Goal: Task Accomplishment & Management: Complete application form

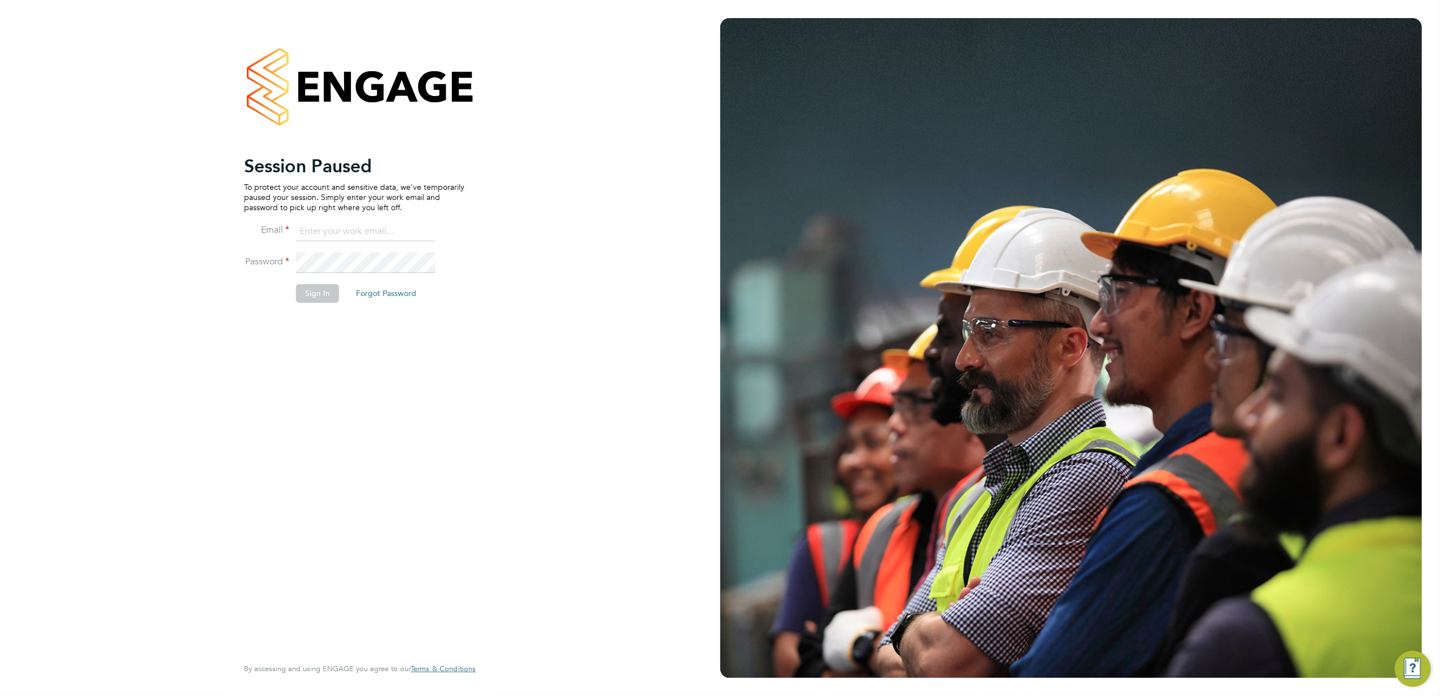
click at [357, 224] on input at bounding box center [366, 231] width 140 height 20
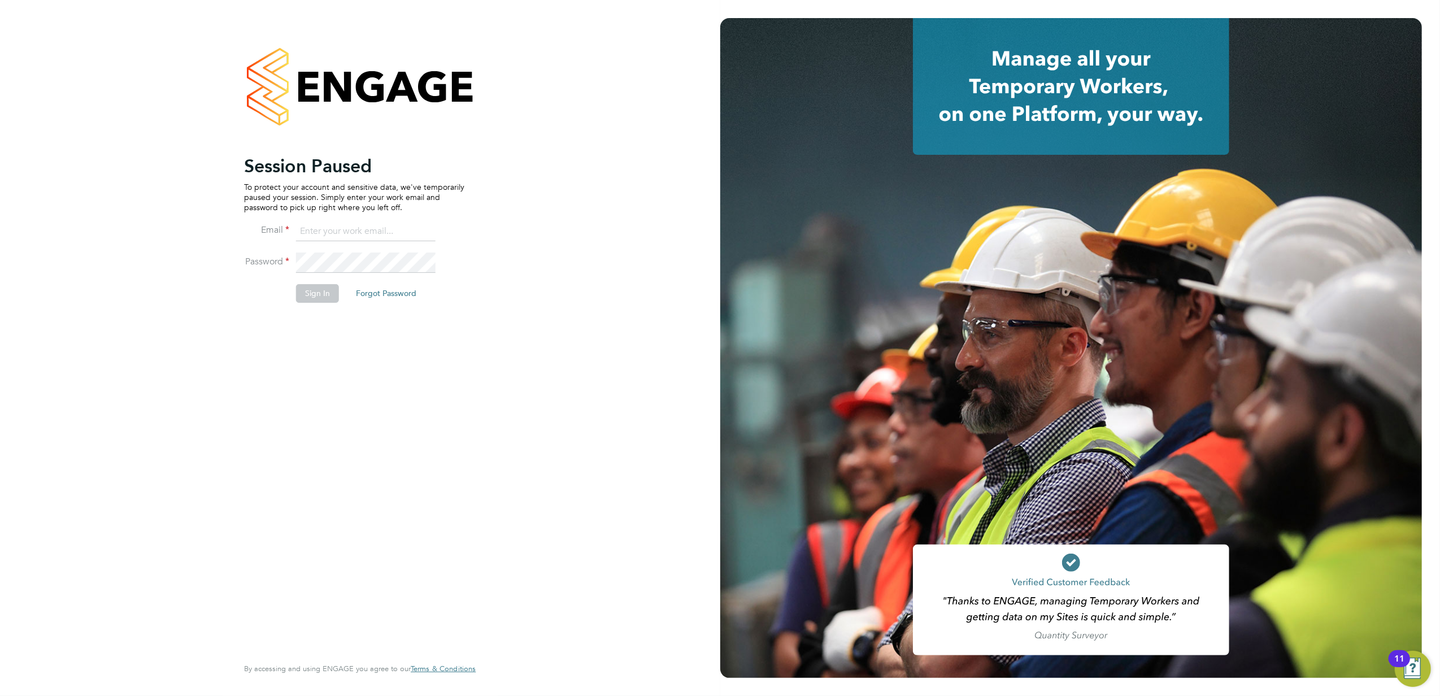
type input "lung.kwan@prsjobs.com"
click at [333, 298] on button "Sign In" at bounding box center [317, 293] width 43 height 18
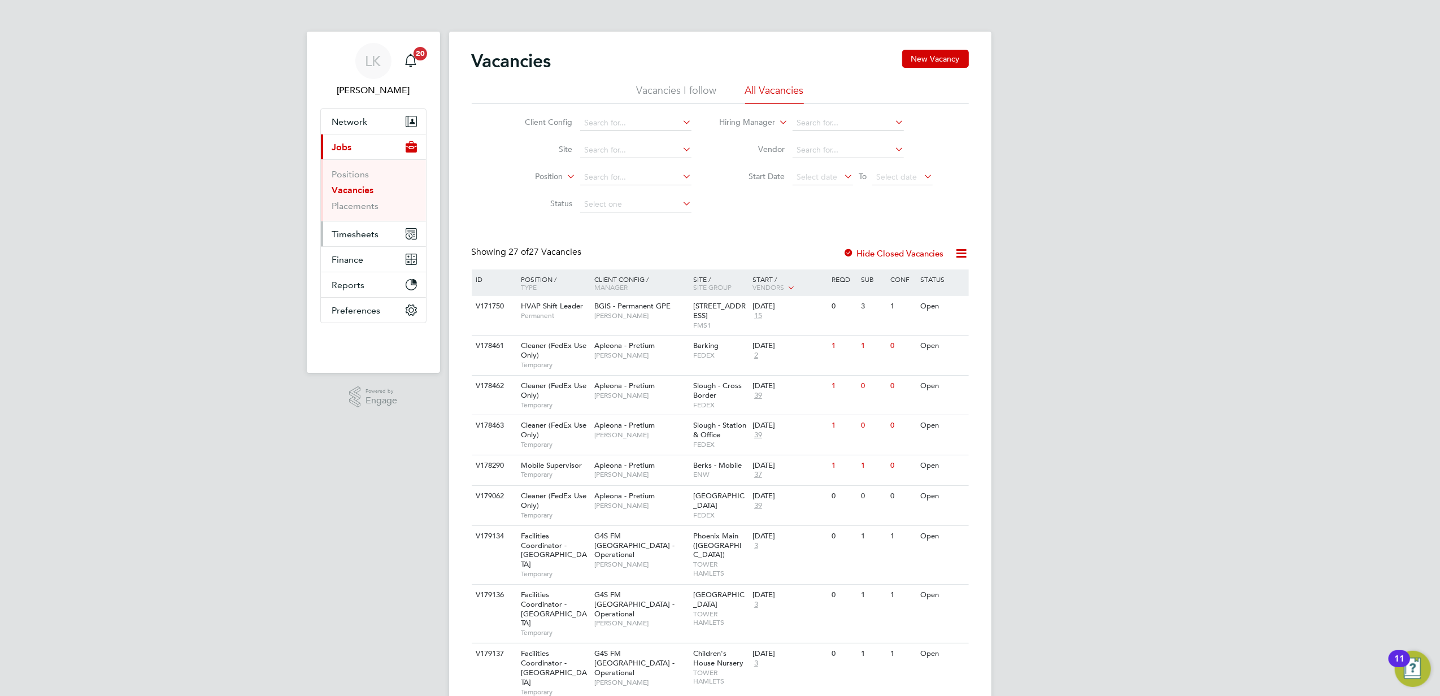
click at [382, 229] on button "Timesheets" at bounding box center [373, 233] width 105 height 25
click at [372, 202] on link "Timesheets" at bounding box center [355, 199] width 47 height 11
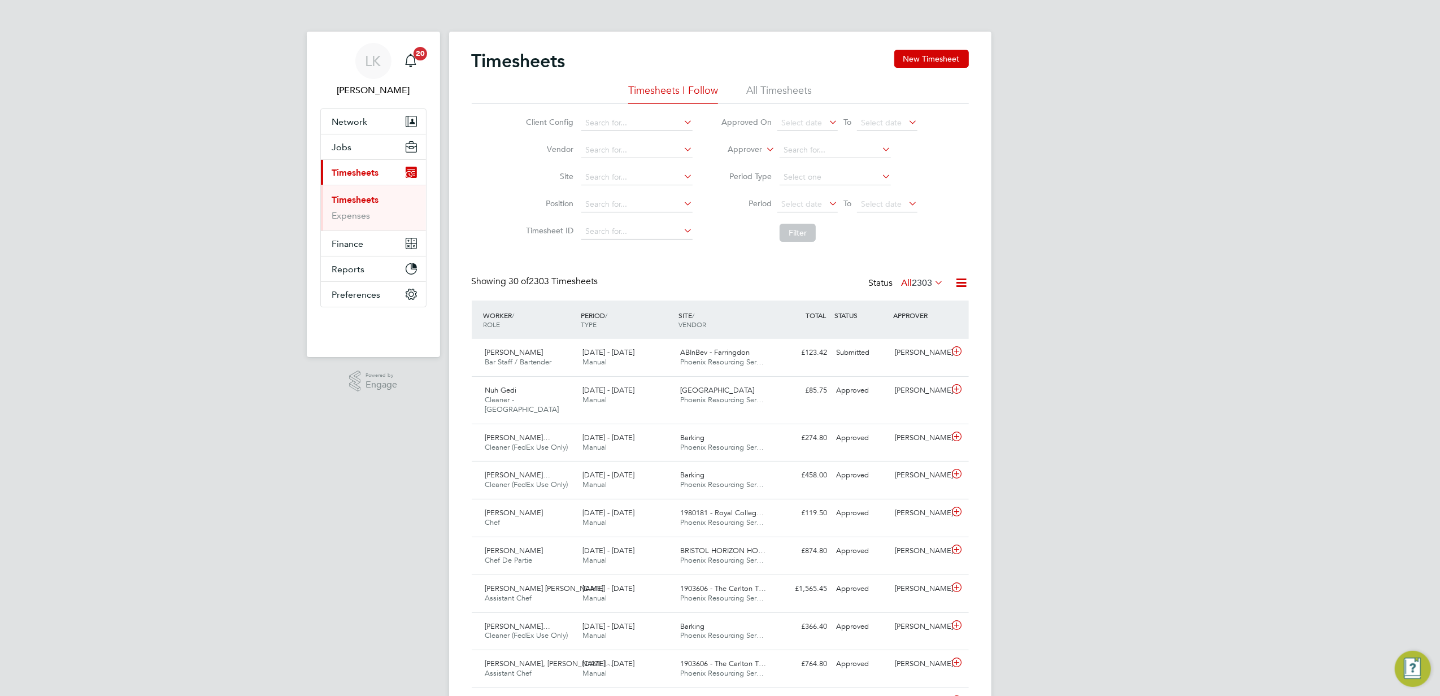
drag, startPoint x: 1153, startPoint y: 441, endPoint x: 1079, endPoint y: 414, distance: 78.6
click at [929, 64] on button "New Timesheet" at bounding box center [931, 59] width 75 height 18
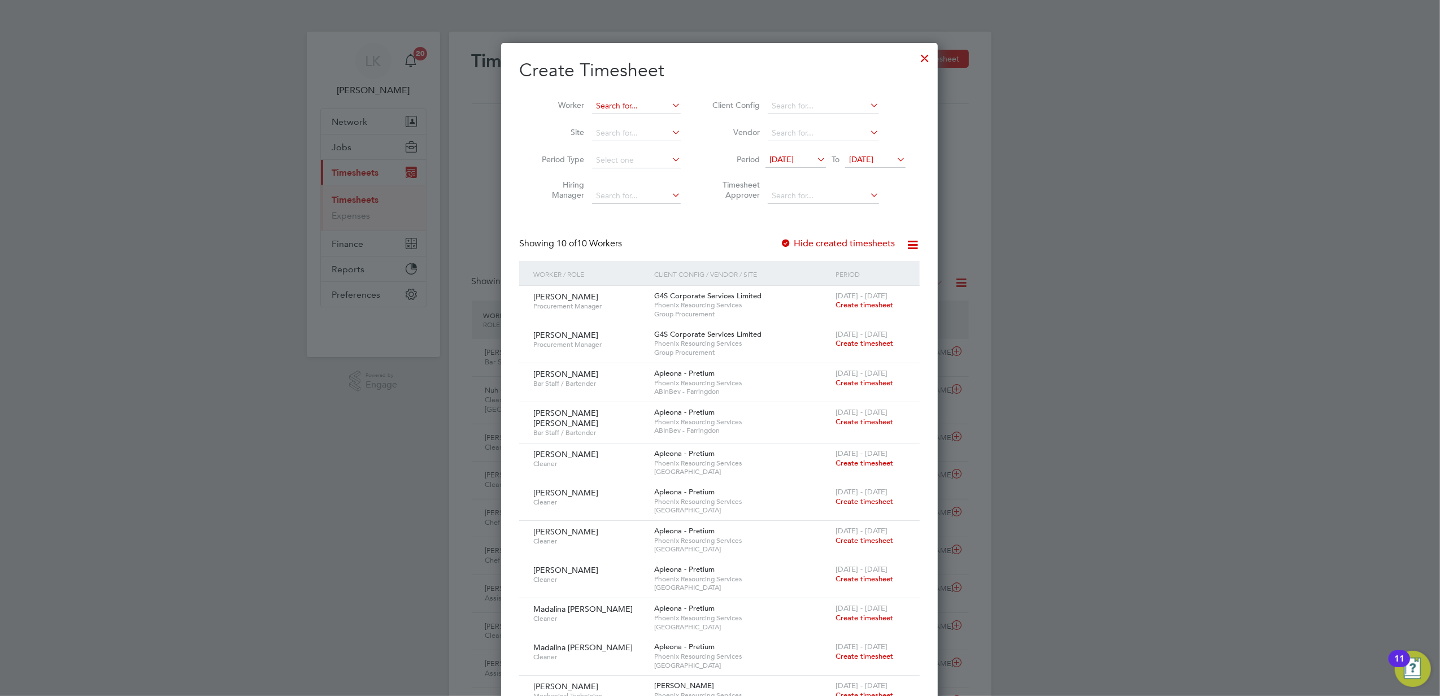
click at [649, 105] on input at bounding box center [636, 106] width 89 height 16
paste input "Sigita Mockute"
type input "Sigita Mockute"
click at [653, 123] on li "Sigita Mockute" at bounding box center [636, 121] width 90 height 15
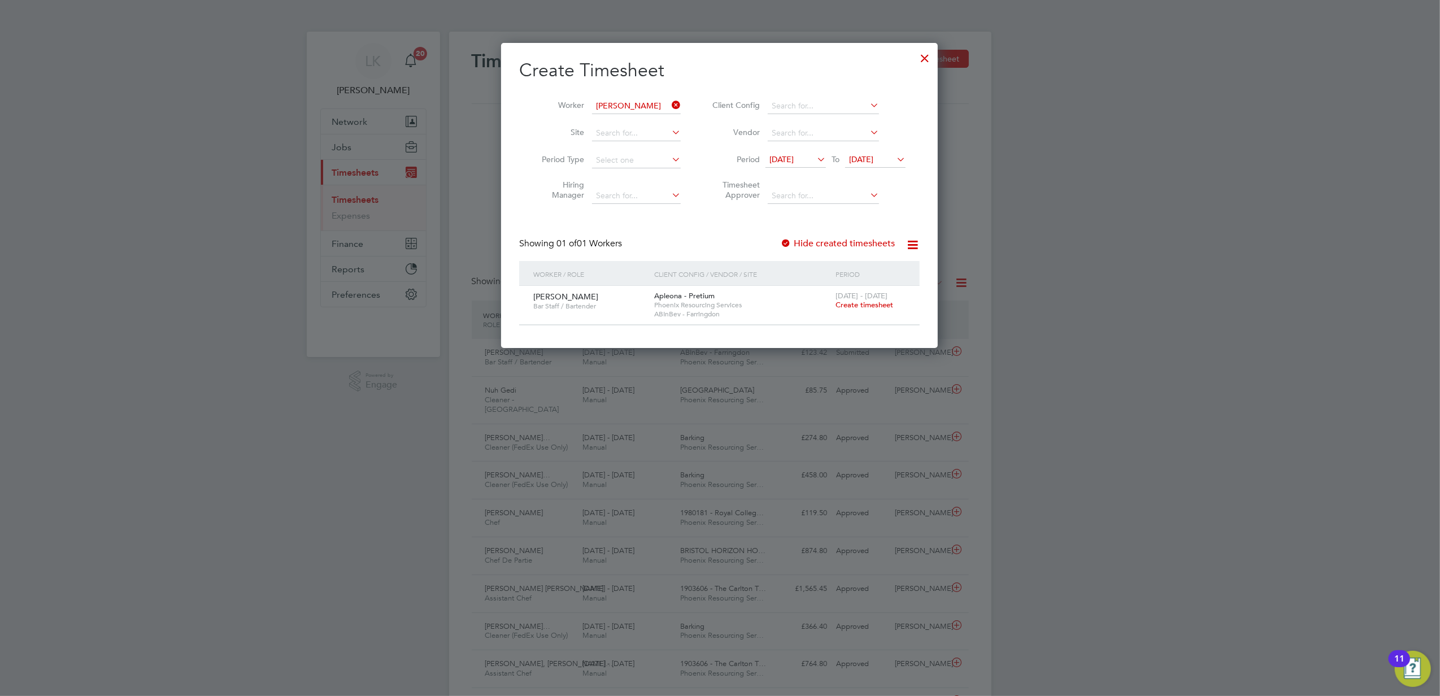
click at [886, 167] on span "20 Aug 2025" at bounding box center [875, 160] width 60 height 15
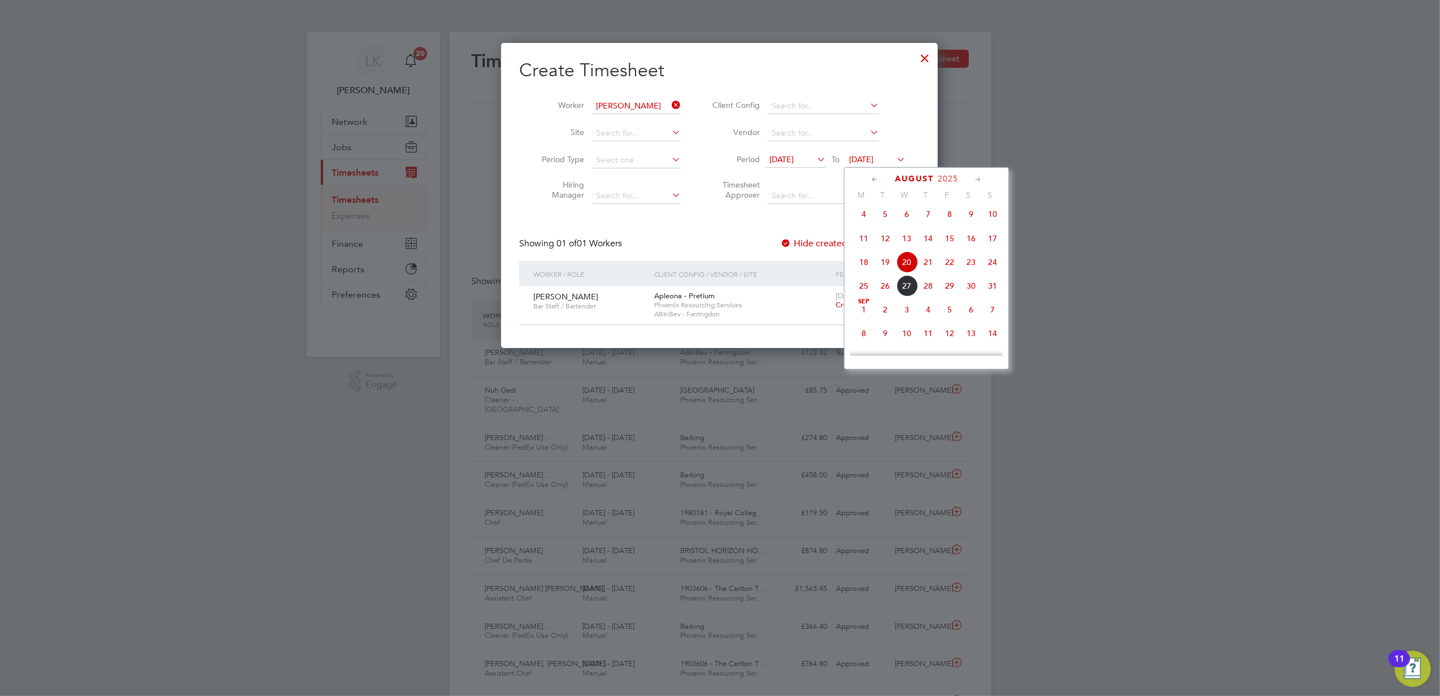
click at [923, 288] on span "28" at bounding box center [927, 285] width 21 height 21
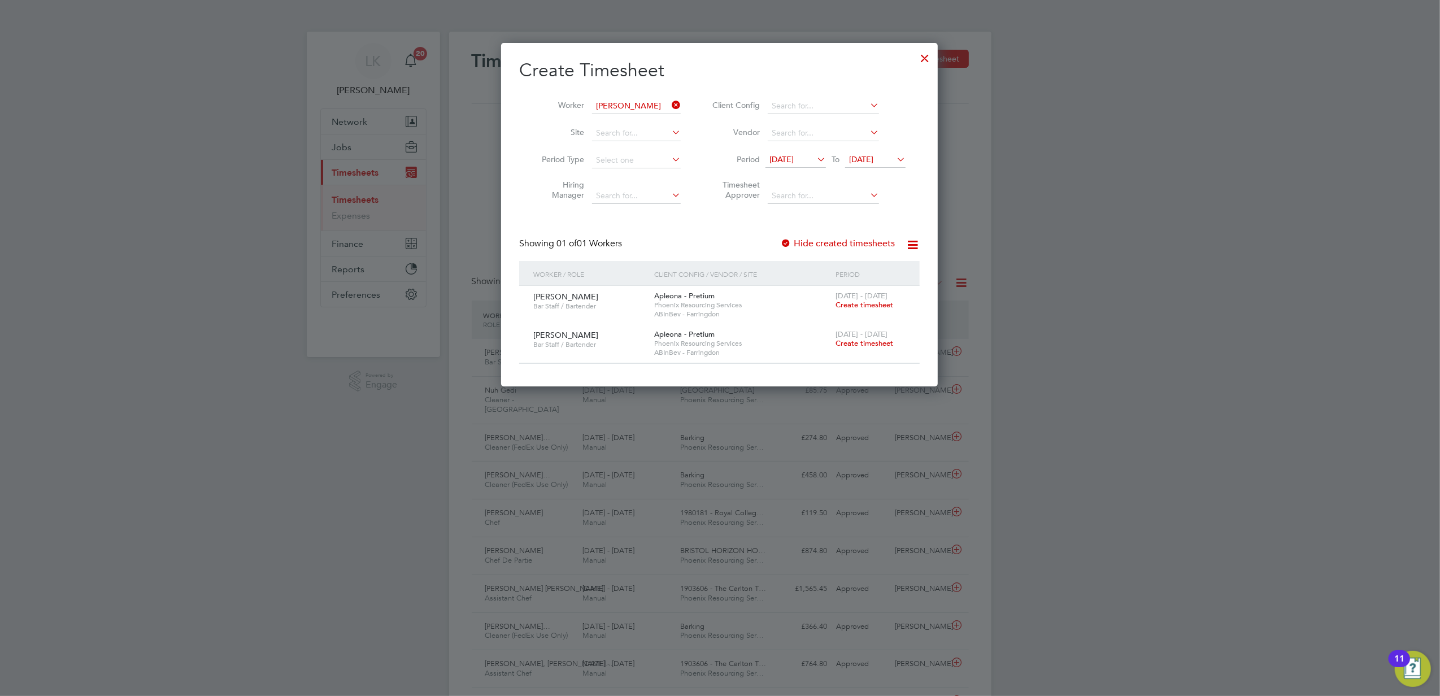
click at [821, 247] on div "Hide created timesheets" at bounding box center [838, 244] width 117 height 12
click at [823, 243] on label "Hide created timesheets" at bounding box center [837, 243] width 115 height 11
click at [868, 161] on span "28 Aug 2025" at bounding box center [861, 159] width 24 height 10
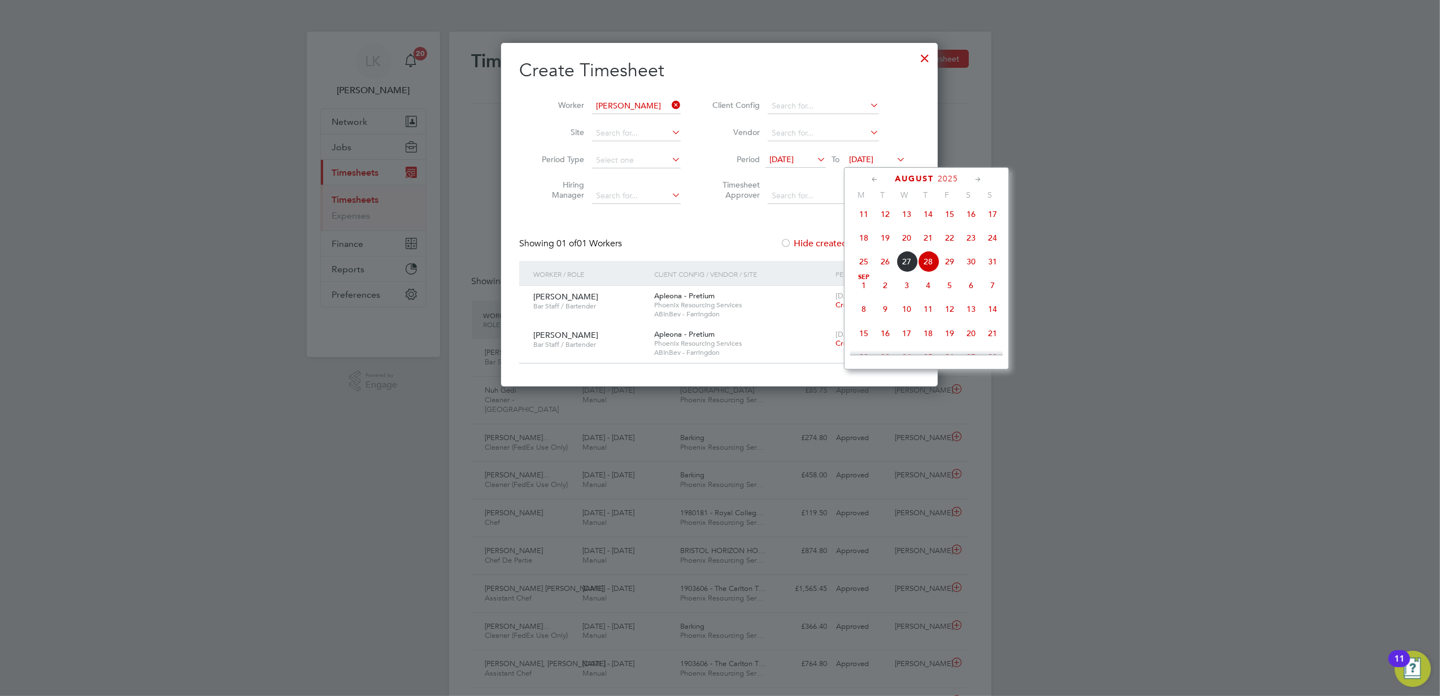
click at [943, 316] on span "12" at bounding box center [949, 308] width 21 height 21
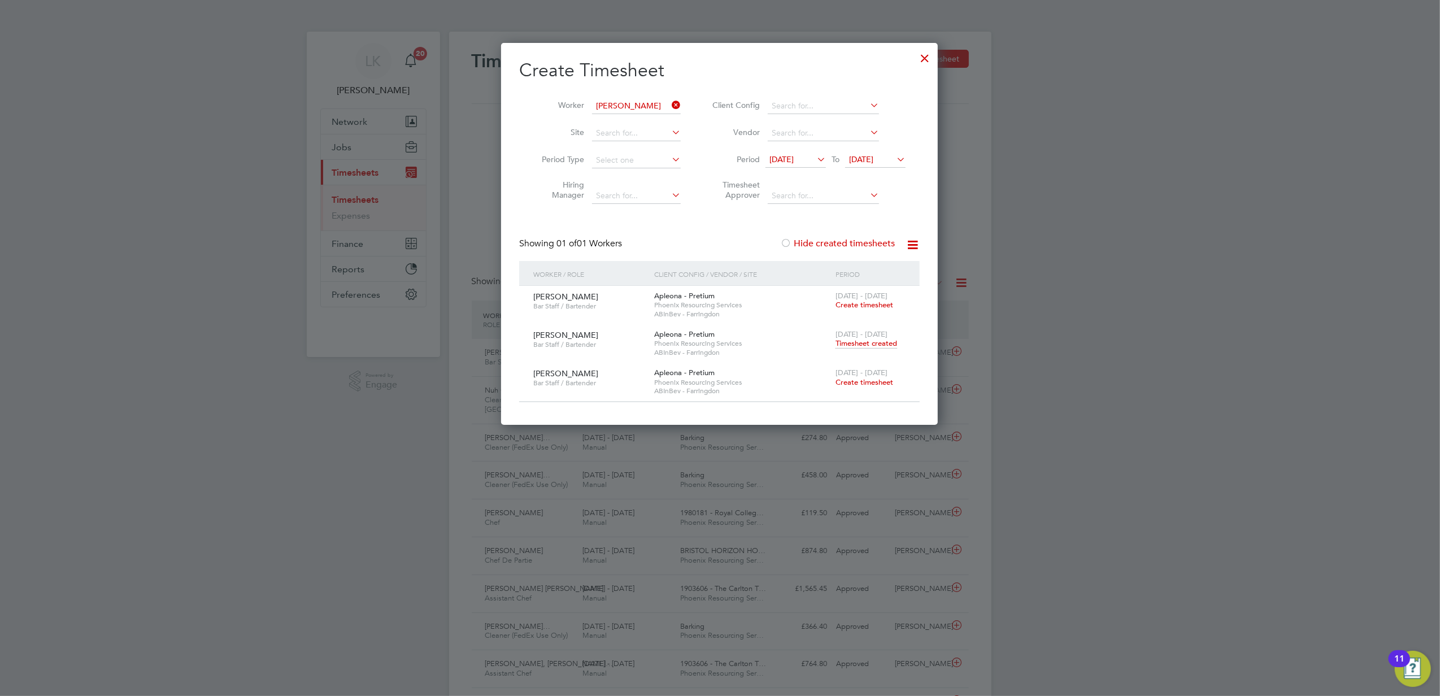
click at [873, 347] on span "Timesheet created" at bounding box center [867, 343] width 62 height 10
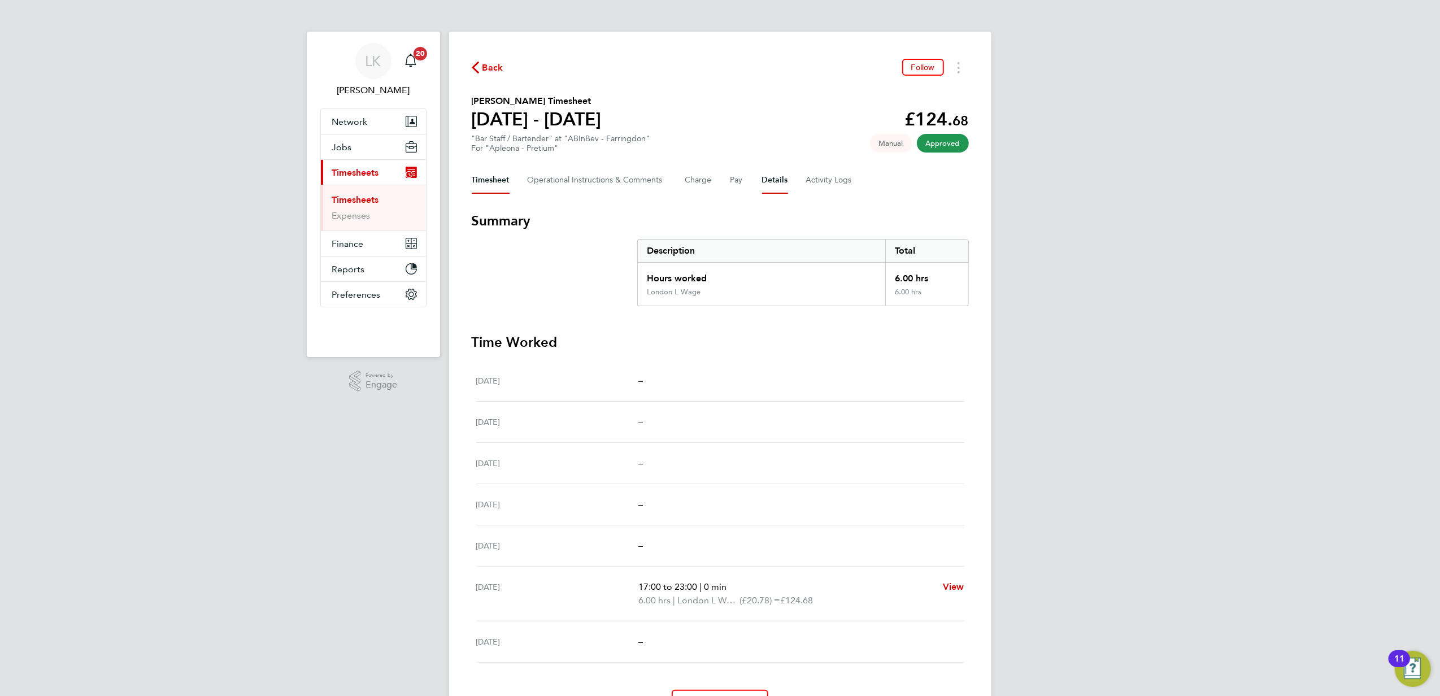
click at [771, 184] on button "Details" at bounding box center [775, 180] width 26 height 27
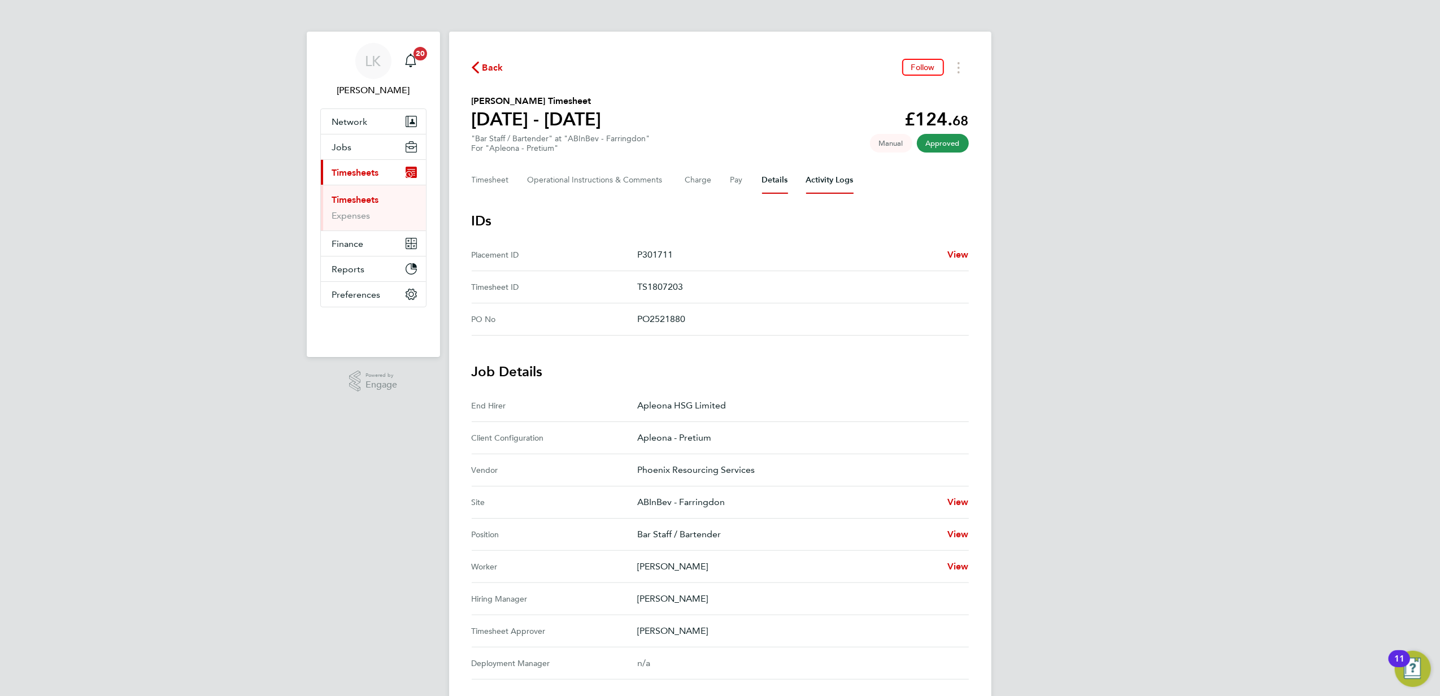
click at [808, 180] on Logs-tab "Activity Logs" at bounding box center [829, 180] width 47 height 27
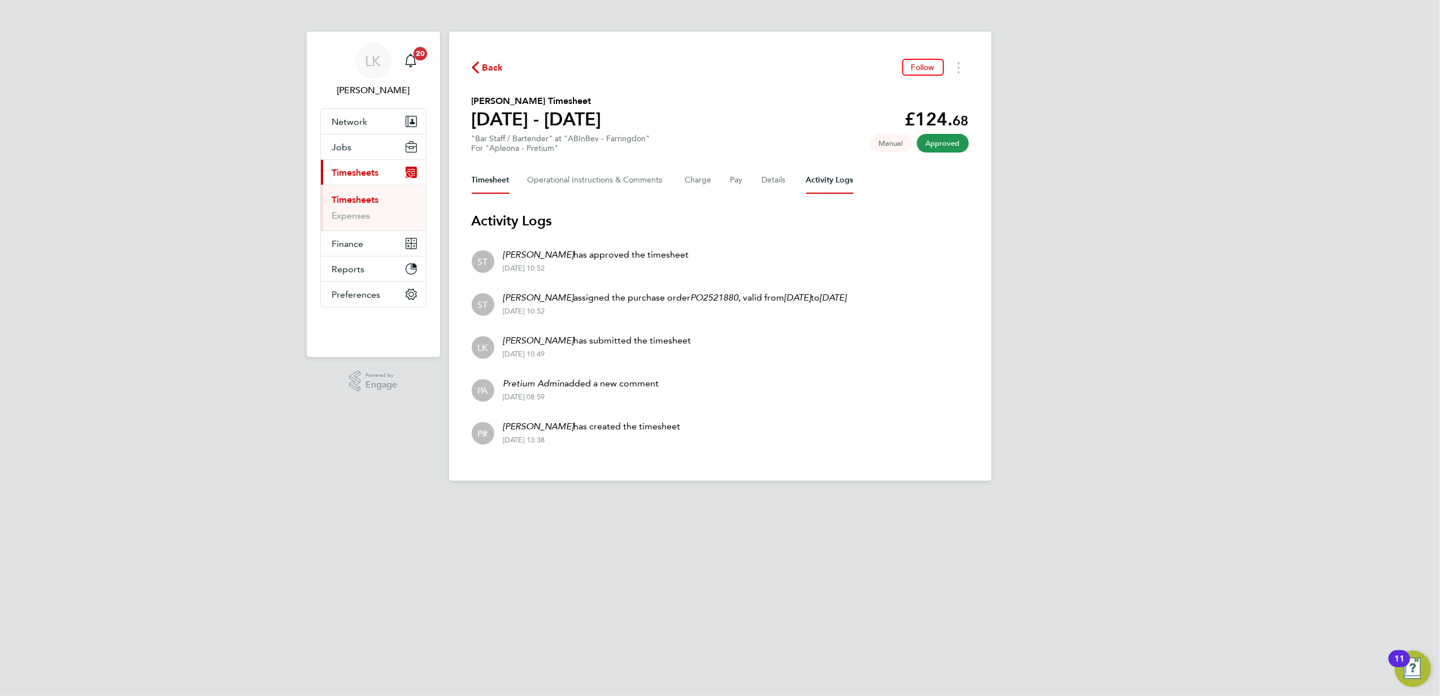
click at [489, 174] on button "Timesheet" at bounding box center [491, 180] width 38 height 27
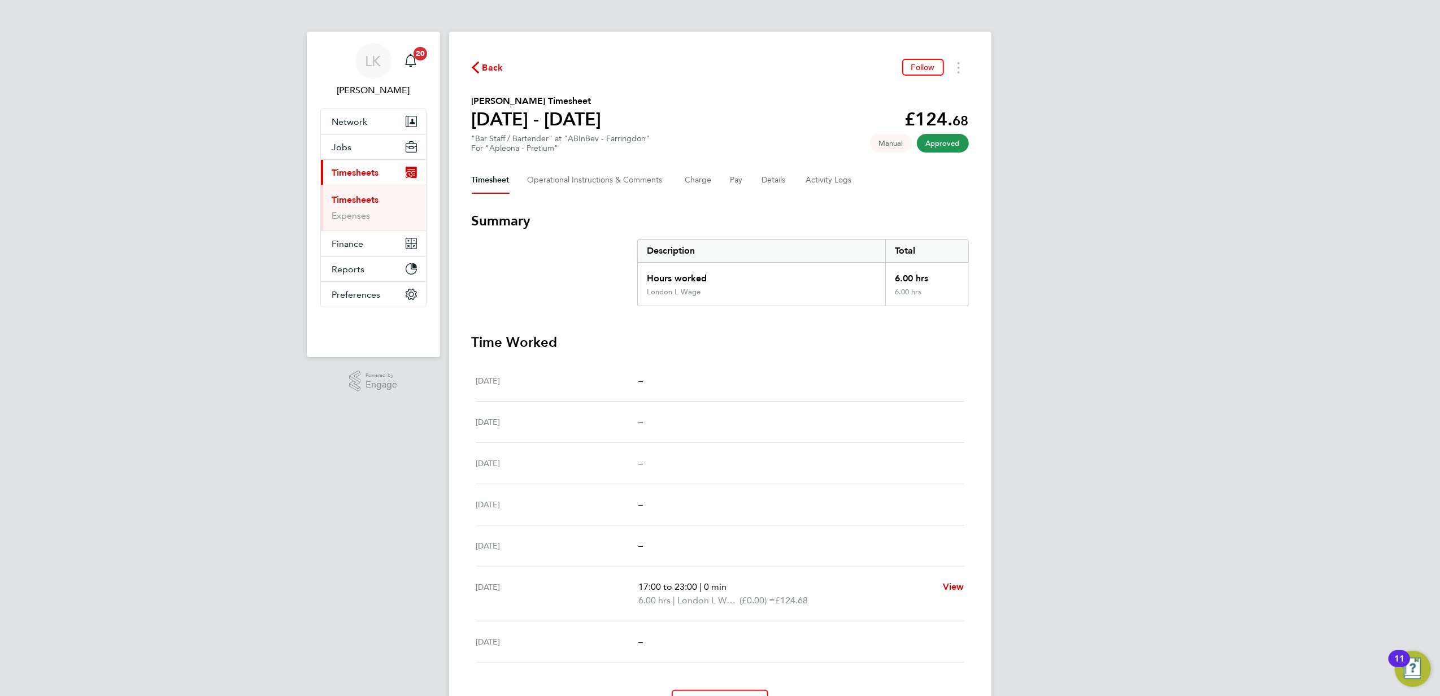
click at [1250, 225] on div "LK Lung Kwan Notifications 20 Applications: Network Team Members Businesses Sit…" at bounding box center [720, 381] width 1440 height 762
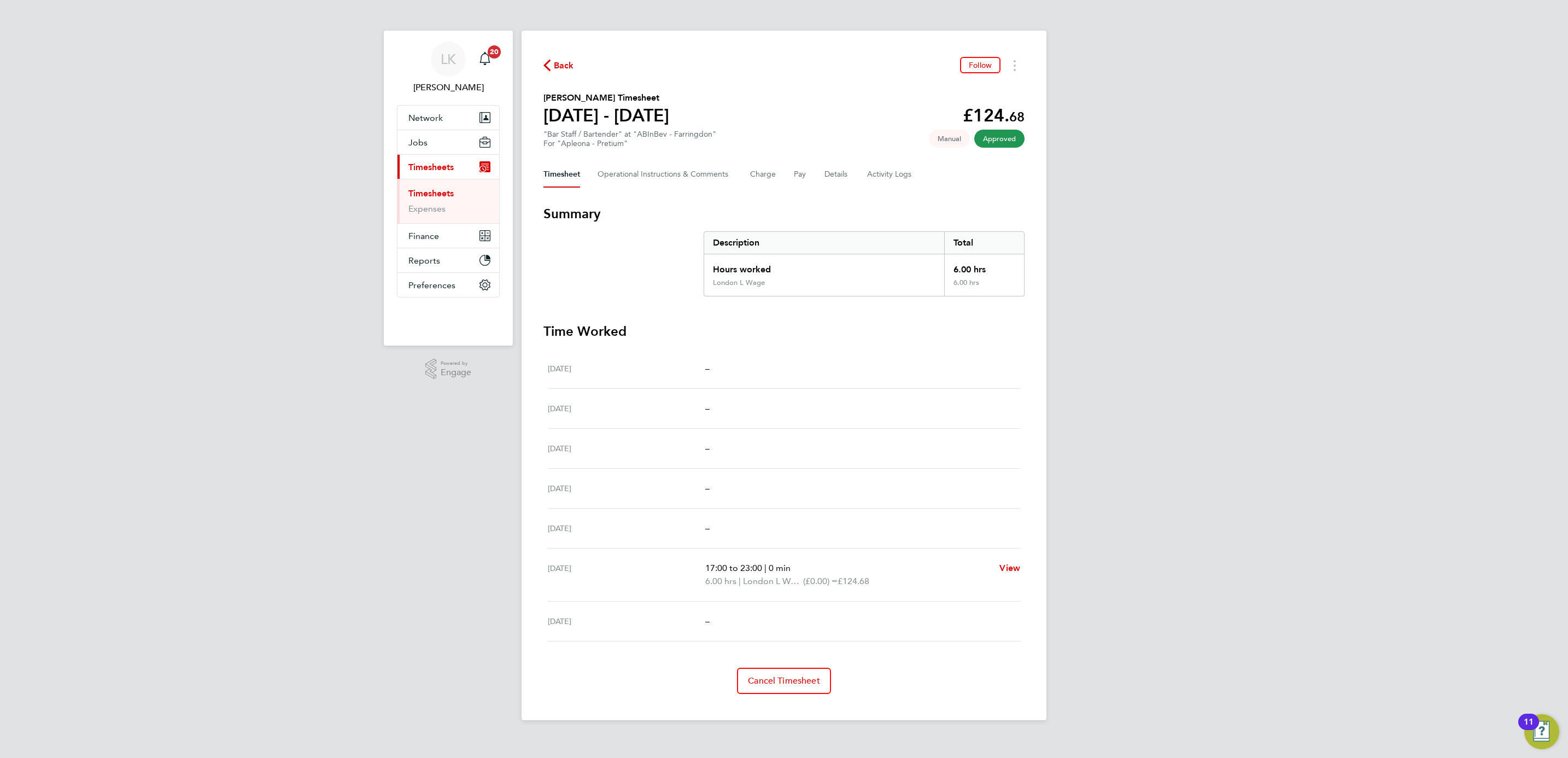
click at [549, 99] on h2 "Sigita Mockute's Timesheet" at bounding box center [607, 98] width 126 height 14
copy h2 "Sigita"
click at [1305, 318] on div "LK Lung Kwan Notifications 20 Applications: Network Team Members Businesses Sit…" at bounding box center [784, 369] width 1568 height 738
click at [440, 195] on link "Timesheets" at bounding box center [431, 193] width 45 height 11
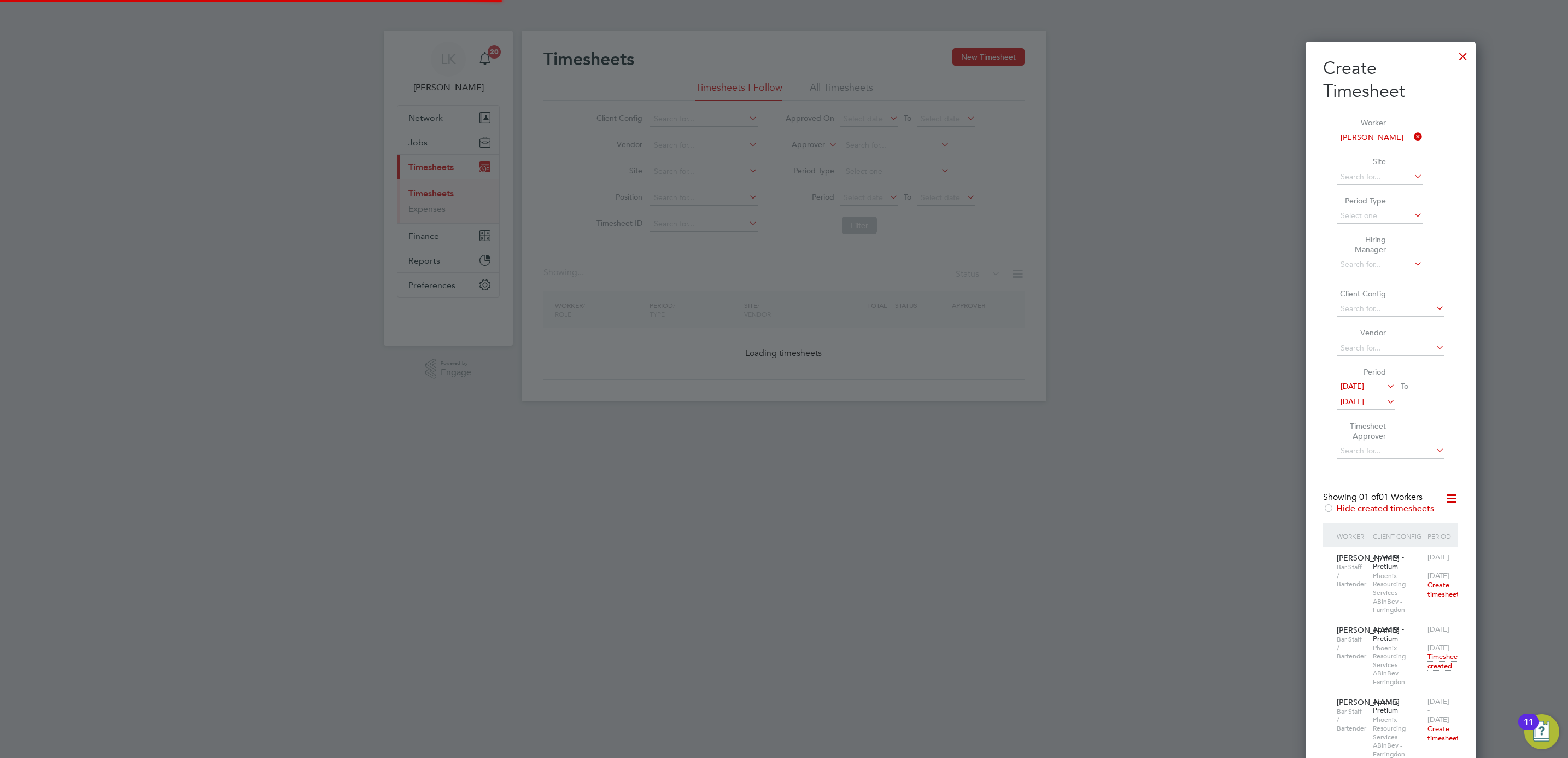
scroll to position [371, 423]
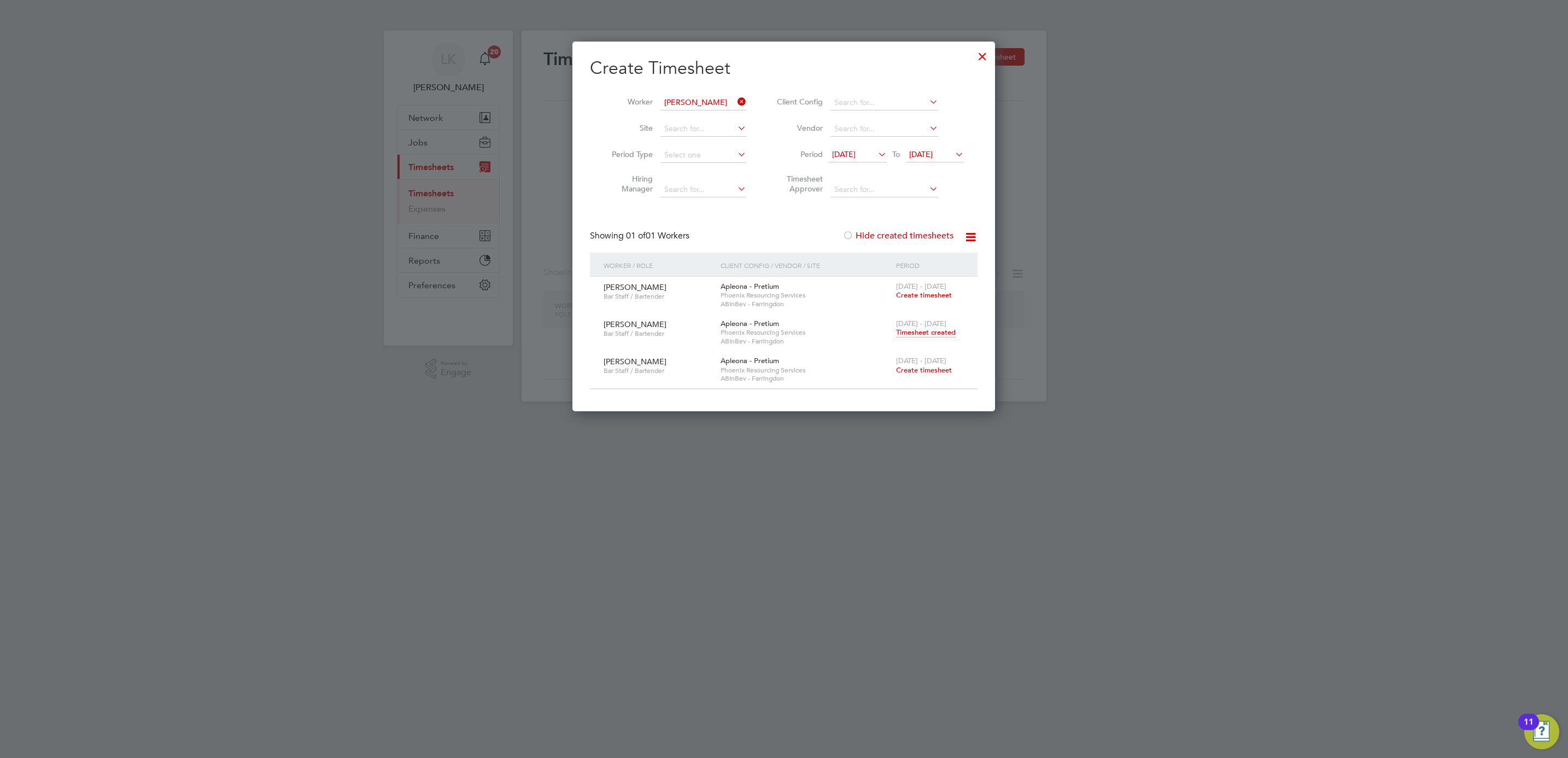
click at [981, 57] on div at bounding box center [982, 53] width 19 height 19
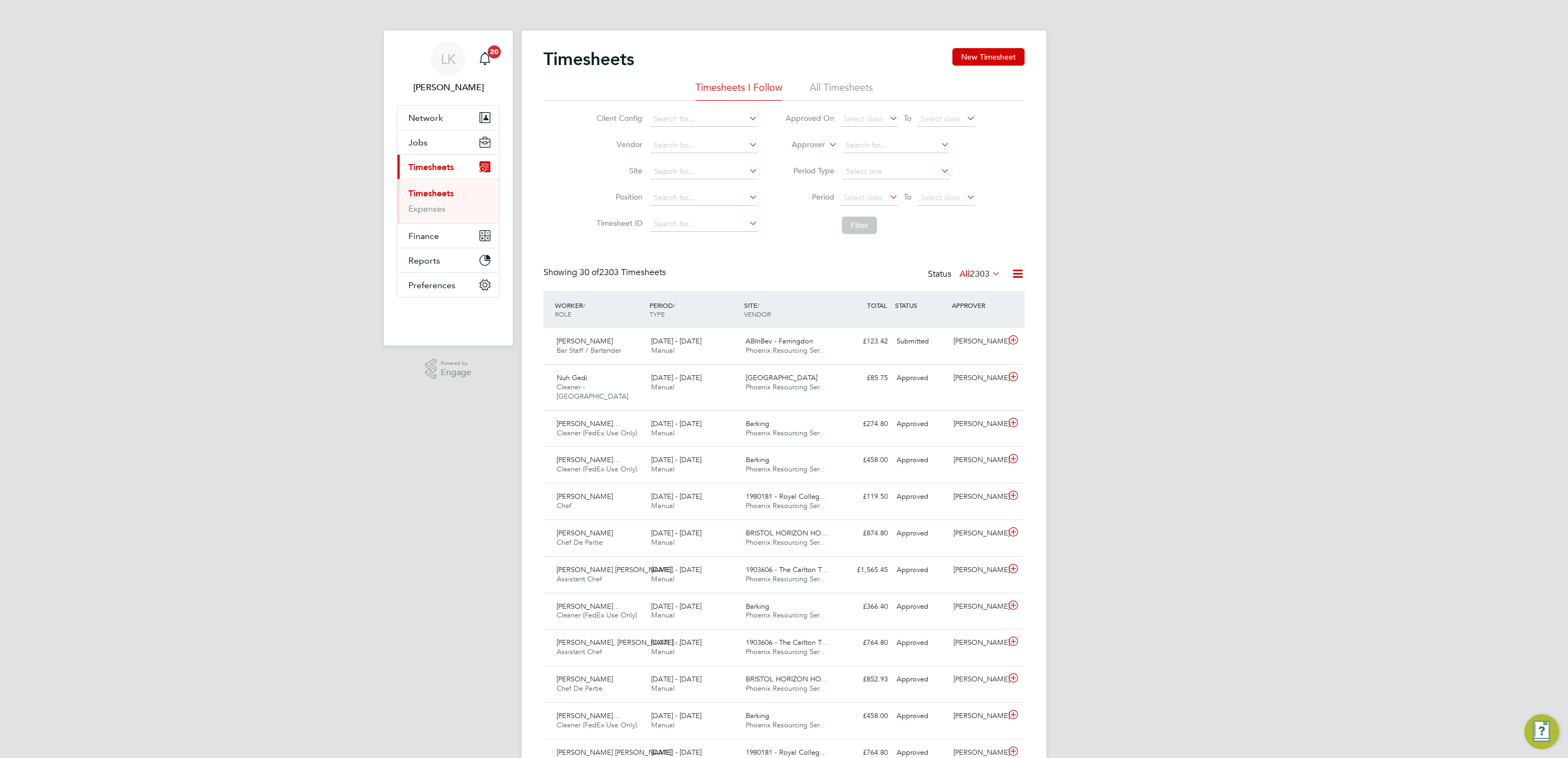
scroll to position [28, 95]
click at [862, 340] on div "£123.42 Submitted" at bounding box center [863, 341] width 57 height 18
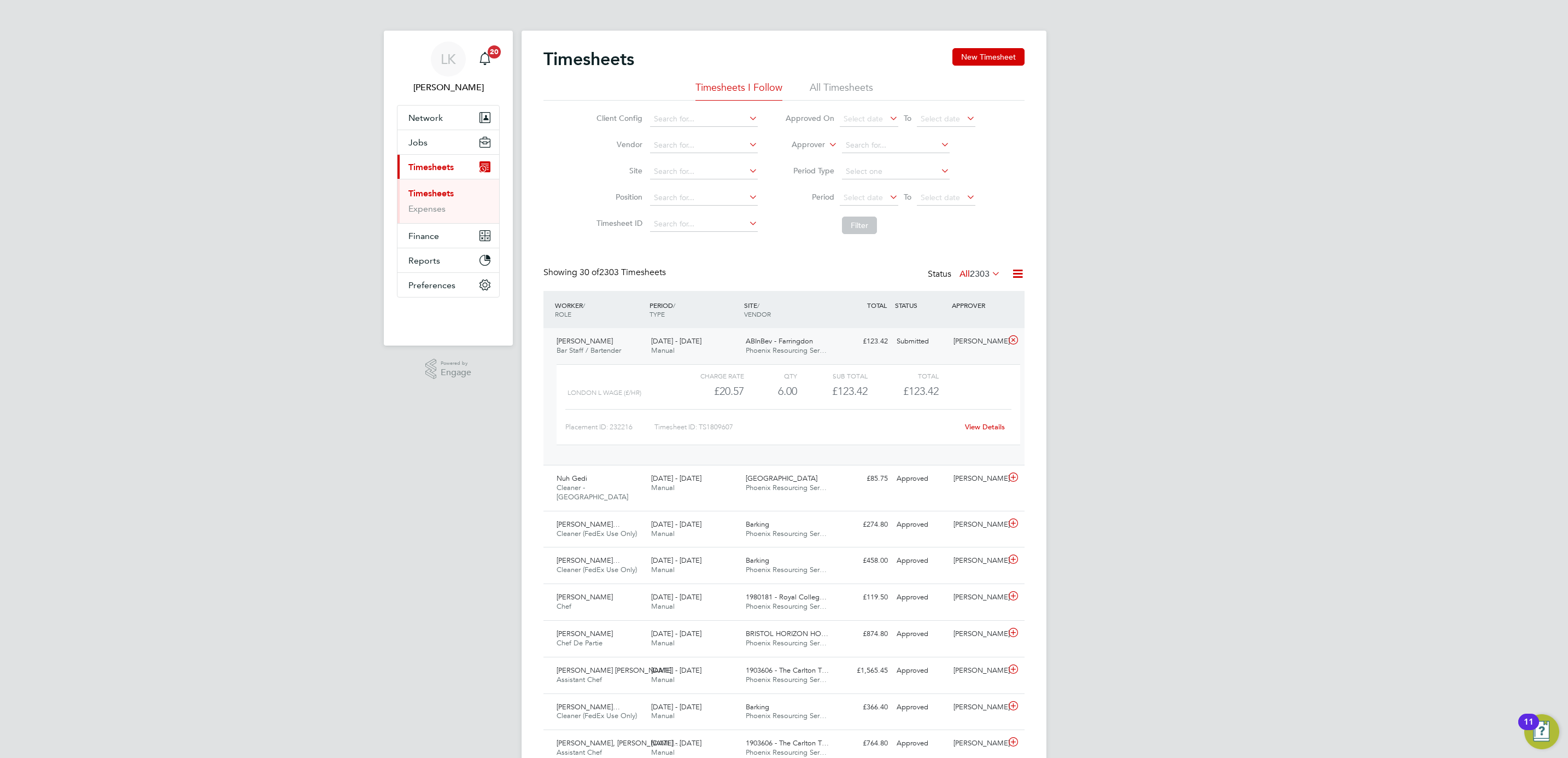
click at [984, 422] on div "View Details" at bounding box center [984, 427] width 53 height 17
click at [978, 430] on link "View Details" at bounding box center [984, 427] width 40 height 10
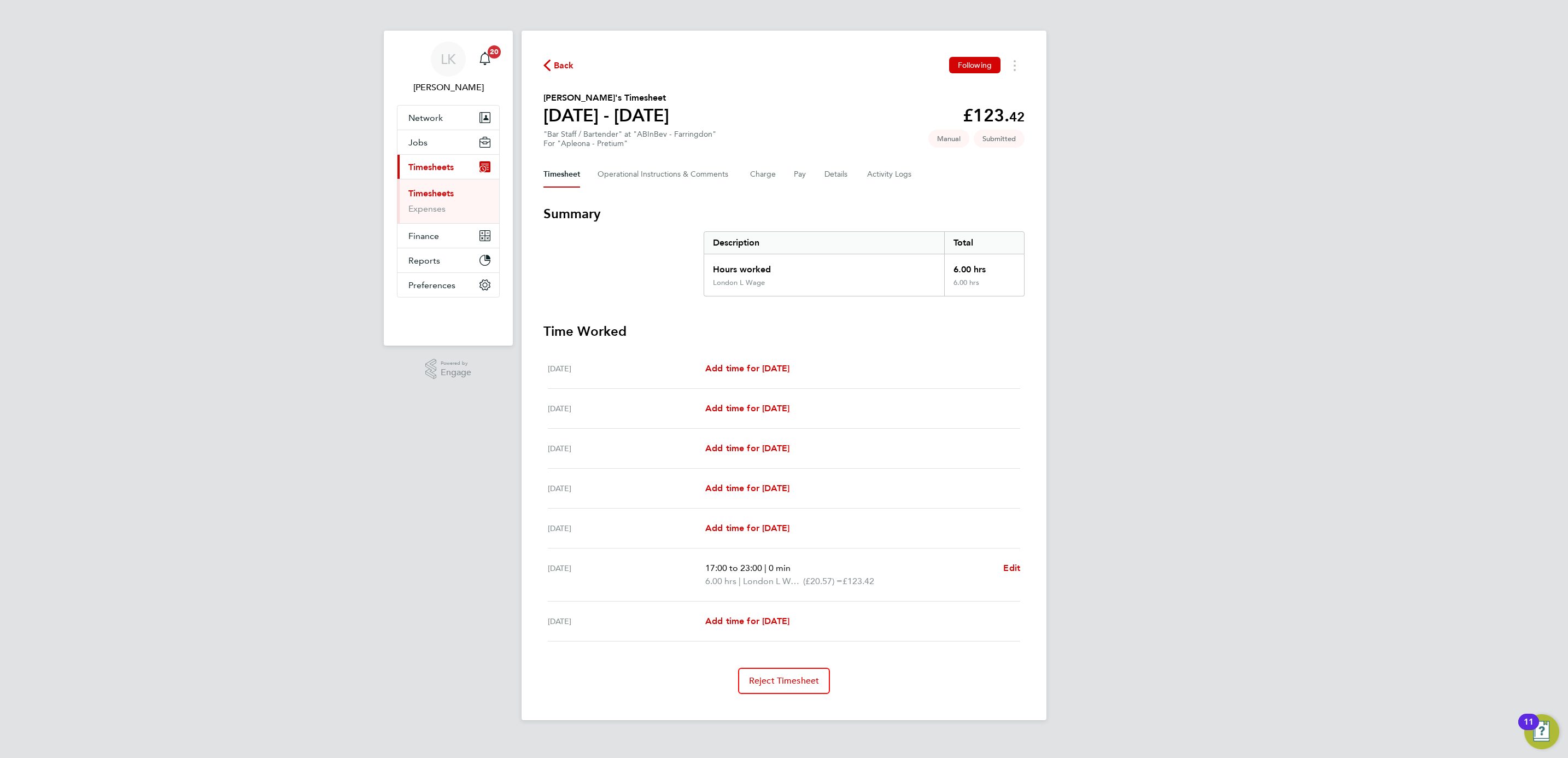
drag, startPoint x: 1265, startPoint y: 403, endPoint x: 1197, endPoint y: 392, distance: 68.9
click at [1262, 403] on div "LK Lung Kwan Notifications 20 Applications: Network Team Members Businesses Sit…" at bounding box center [784, 369] width 1568 height 738
click at [630, 167] on Comments-tab "Operational Instructions & Comments" at bounding box center [665, 174] width 136 height 26
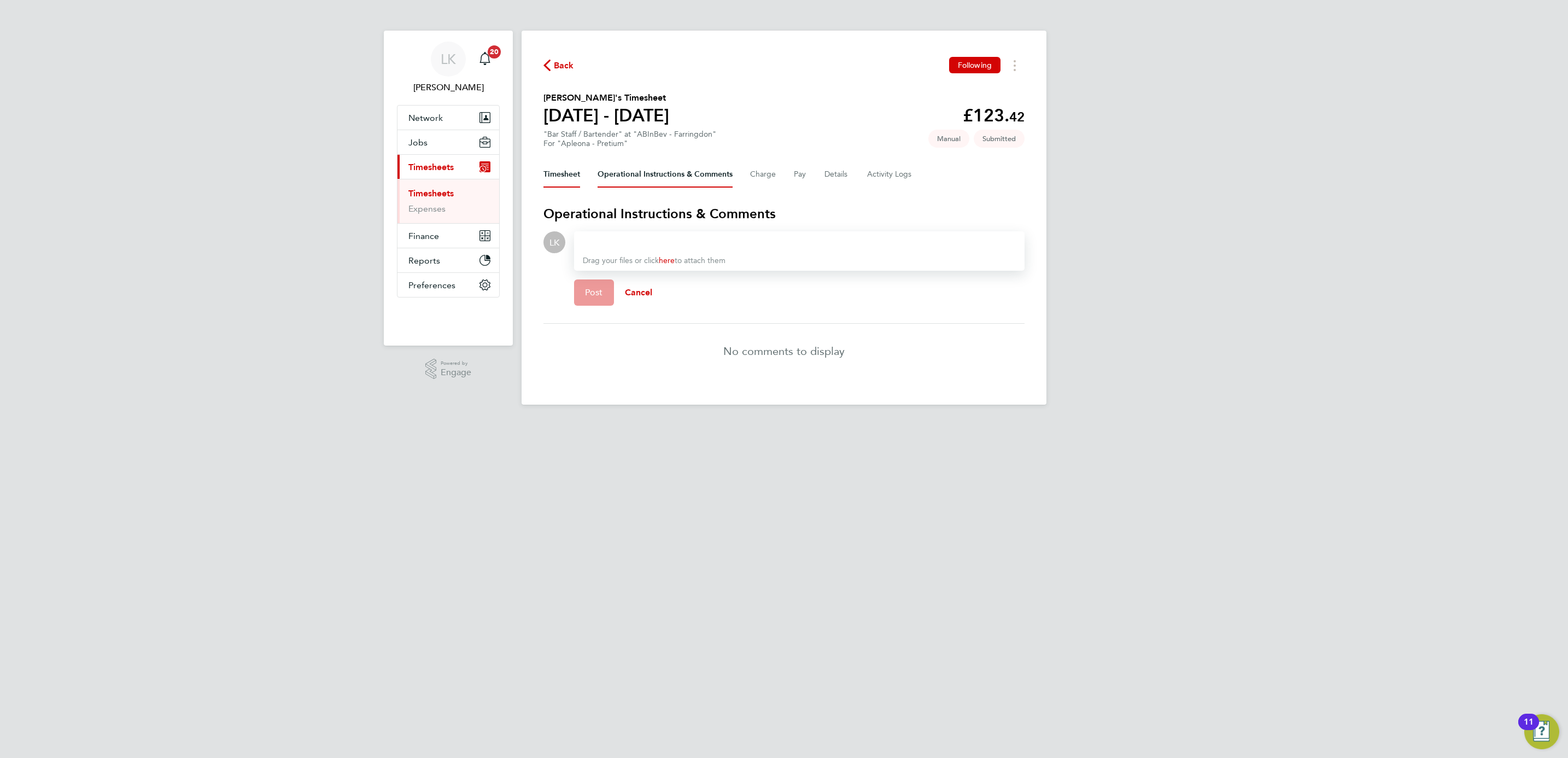
click at [573, 169] on button "Timesheet" at bounding box center [562, 174] width 37 height 26
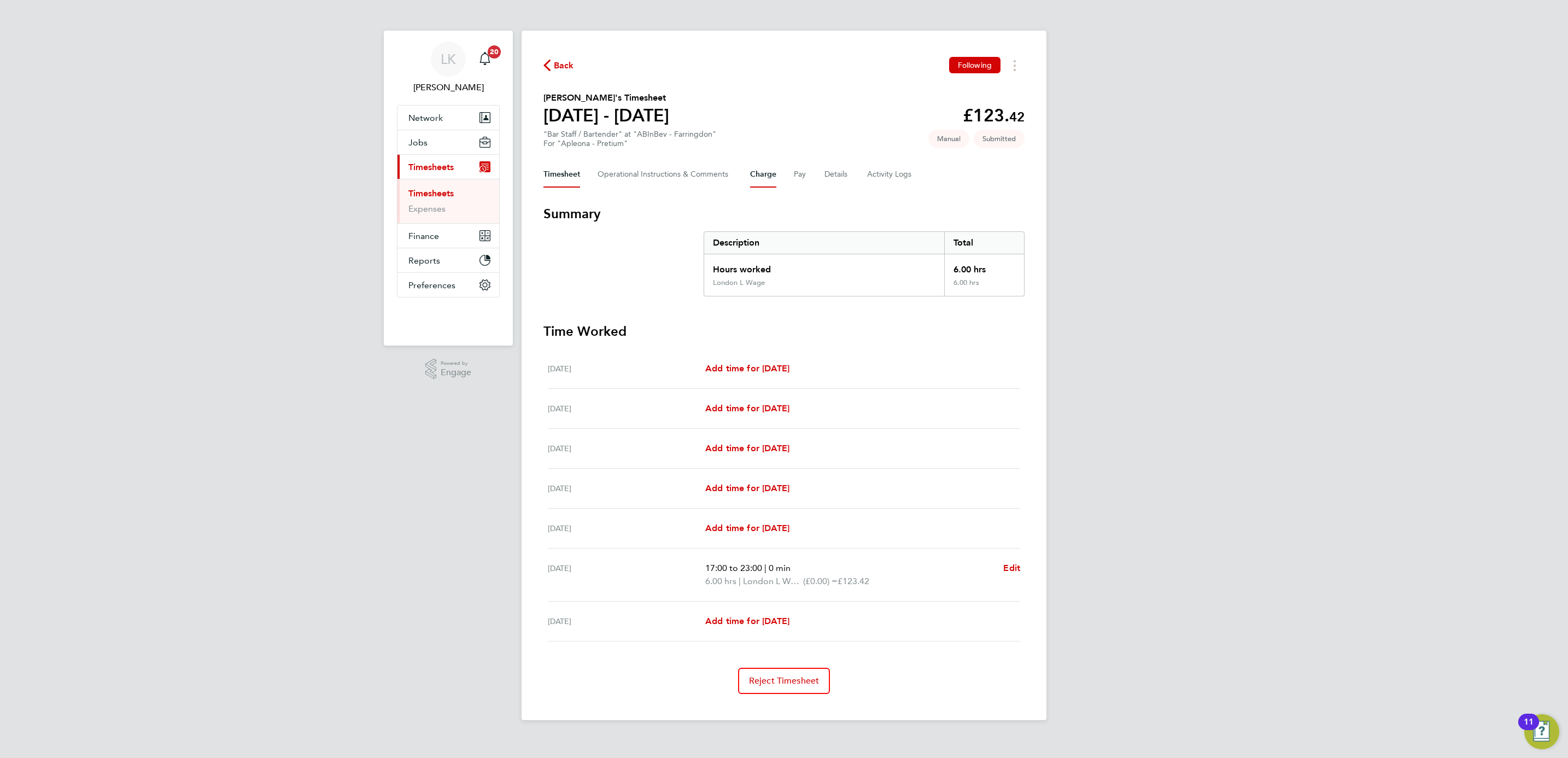
click at [762, 173] on button "Charge" at bounding box center [763, 174] width 26 height 26
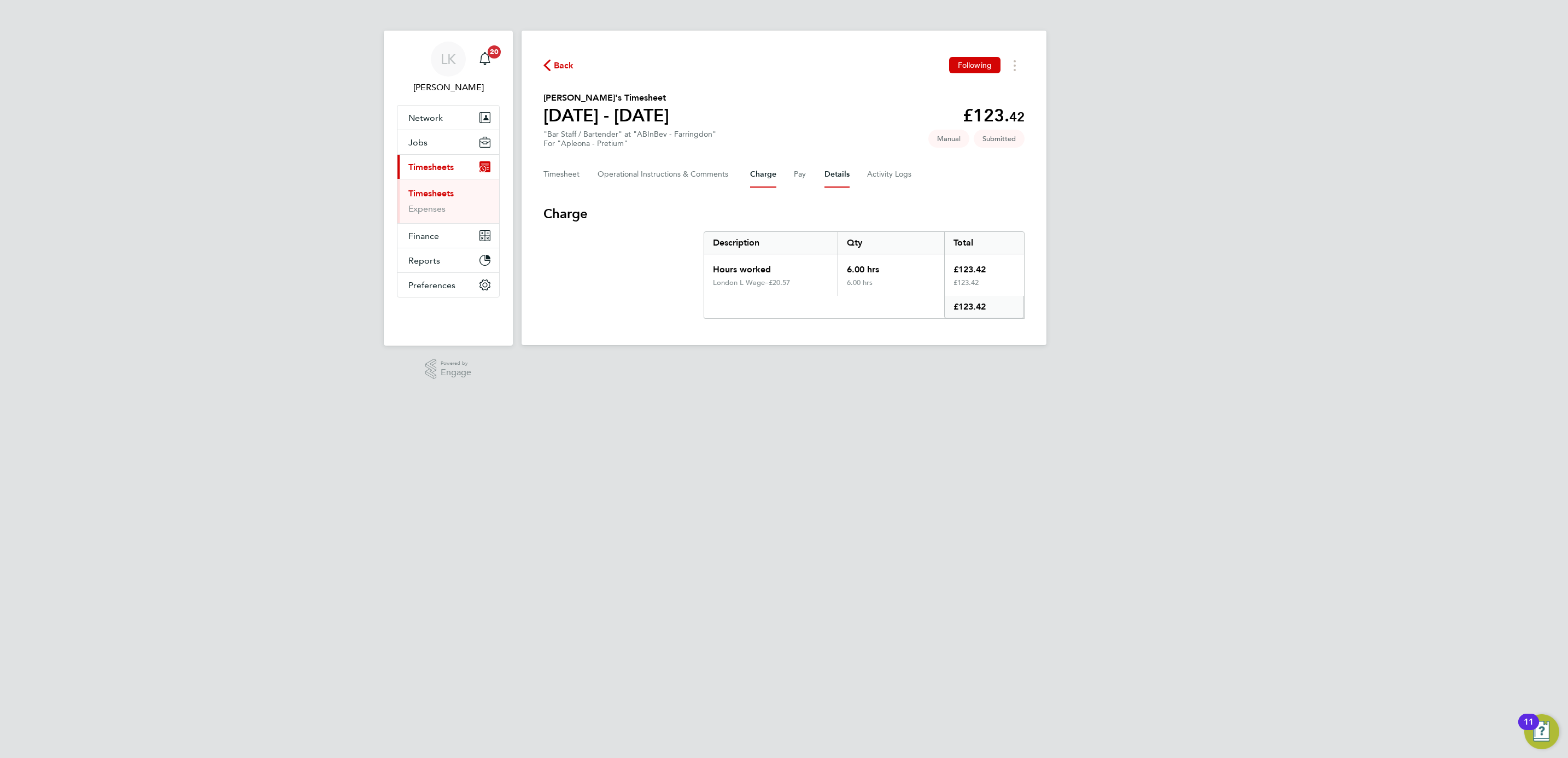
click at [838, 170] on button "Details" at bounding box center [837, 174] width 25 height 26
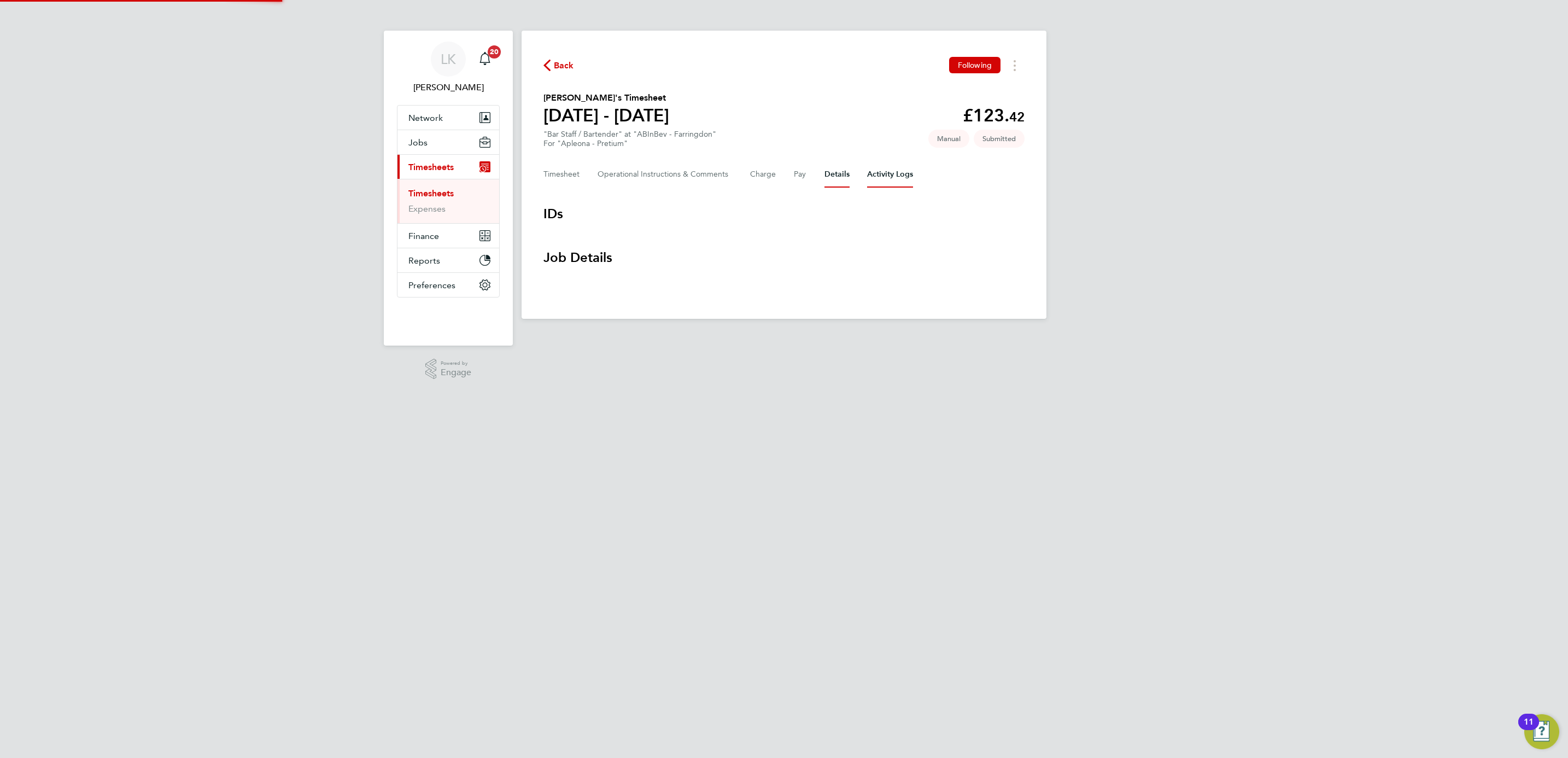
click at [894, 173] on Logs-tab "Activity Logs" at bounding box center [890, 174] width 45 height 26
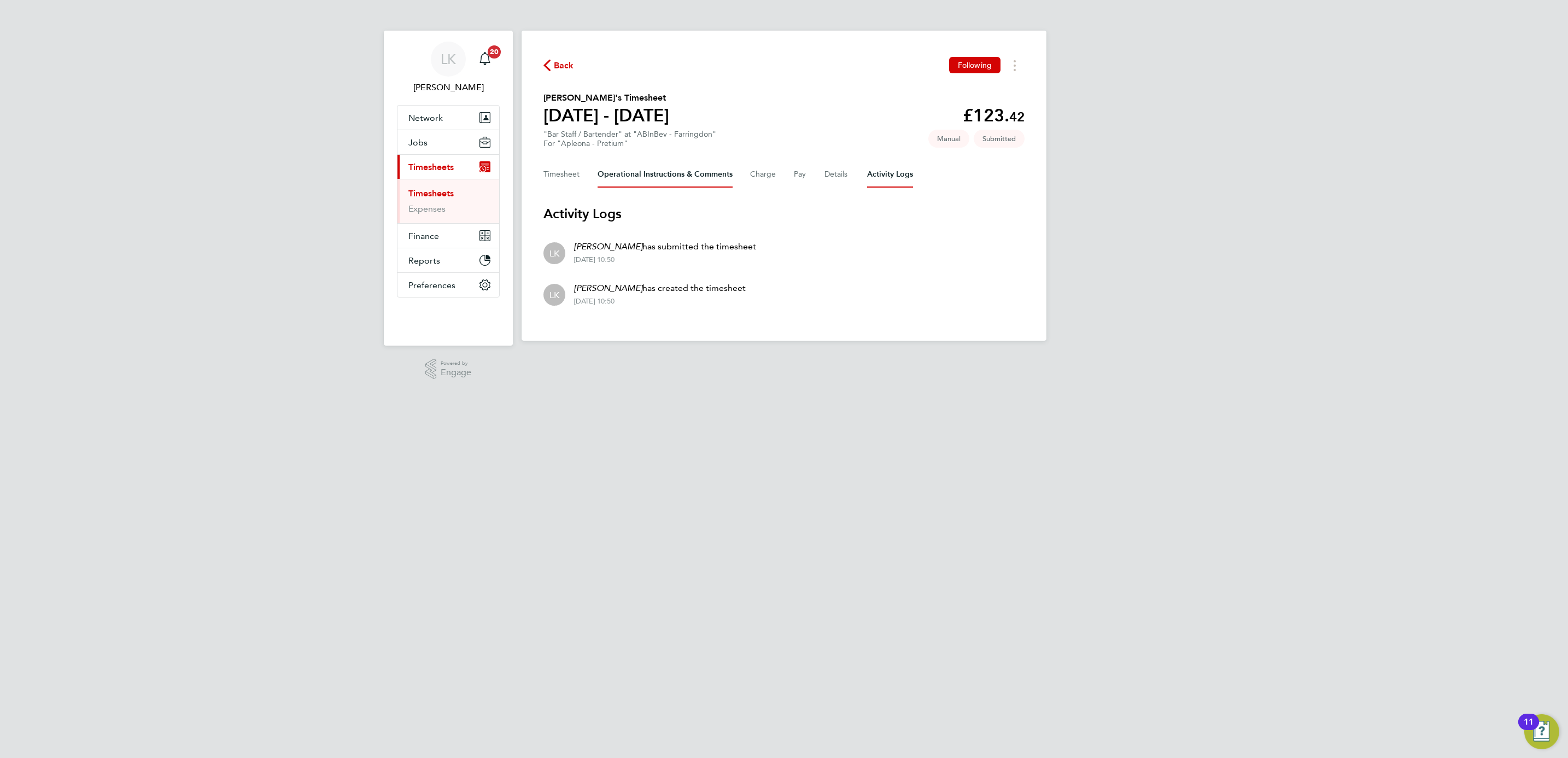
click at [660, 167] on Comments-tab "Operational Instructions & Comments" at bounding box center [665, 174] width 136 height 26
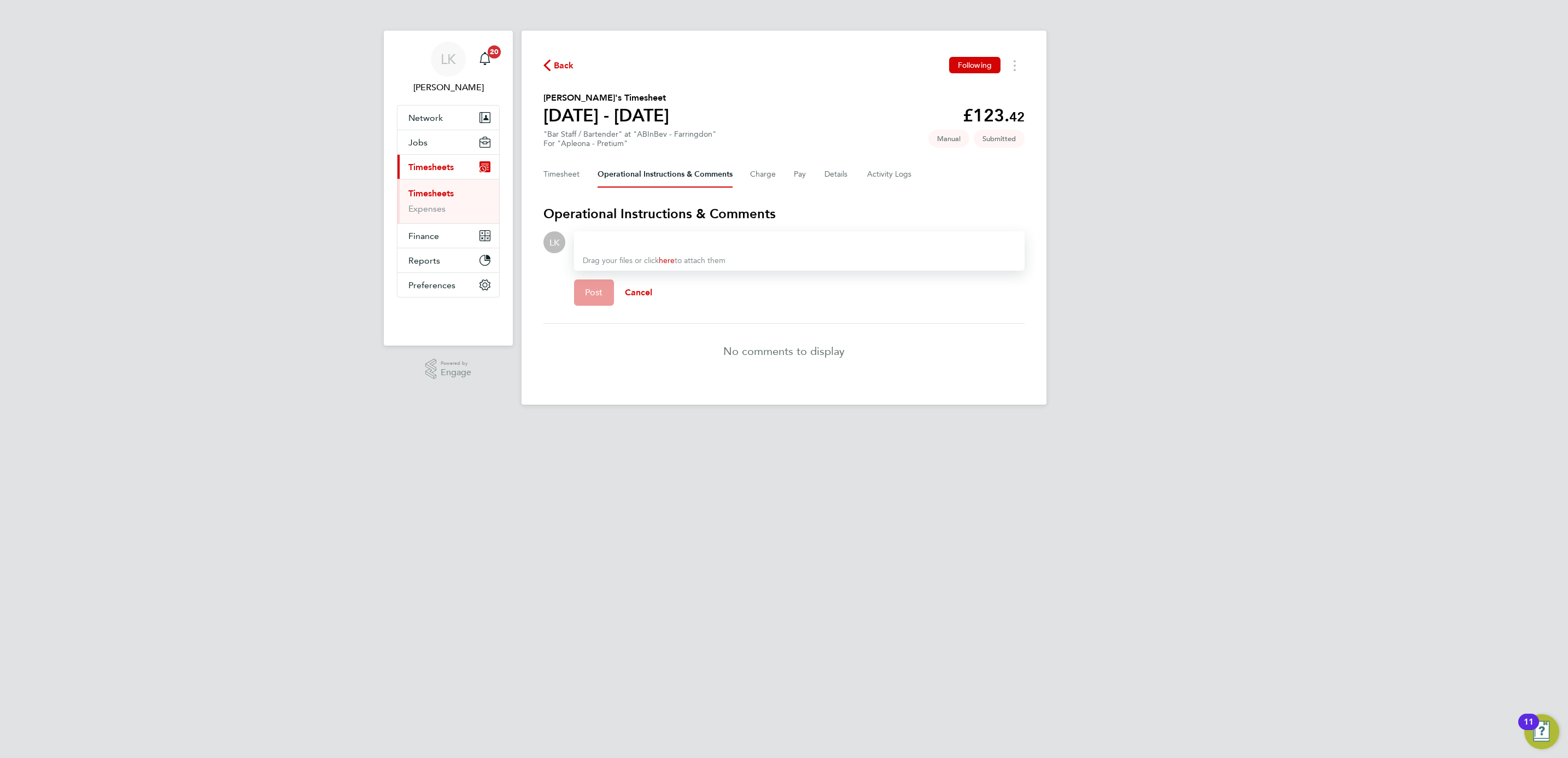
click at [789, 233] on div "Drag your files or click here to attach them" at bounding box center [799, 251] width 451 height 40
click at [758, 238] on div at bounding box center [799, 242] width 433 height 14
click at [835, 182] on button "Details" at bounding box center [837, 174] width 25 height 26
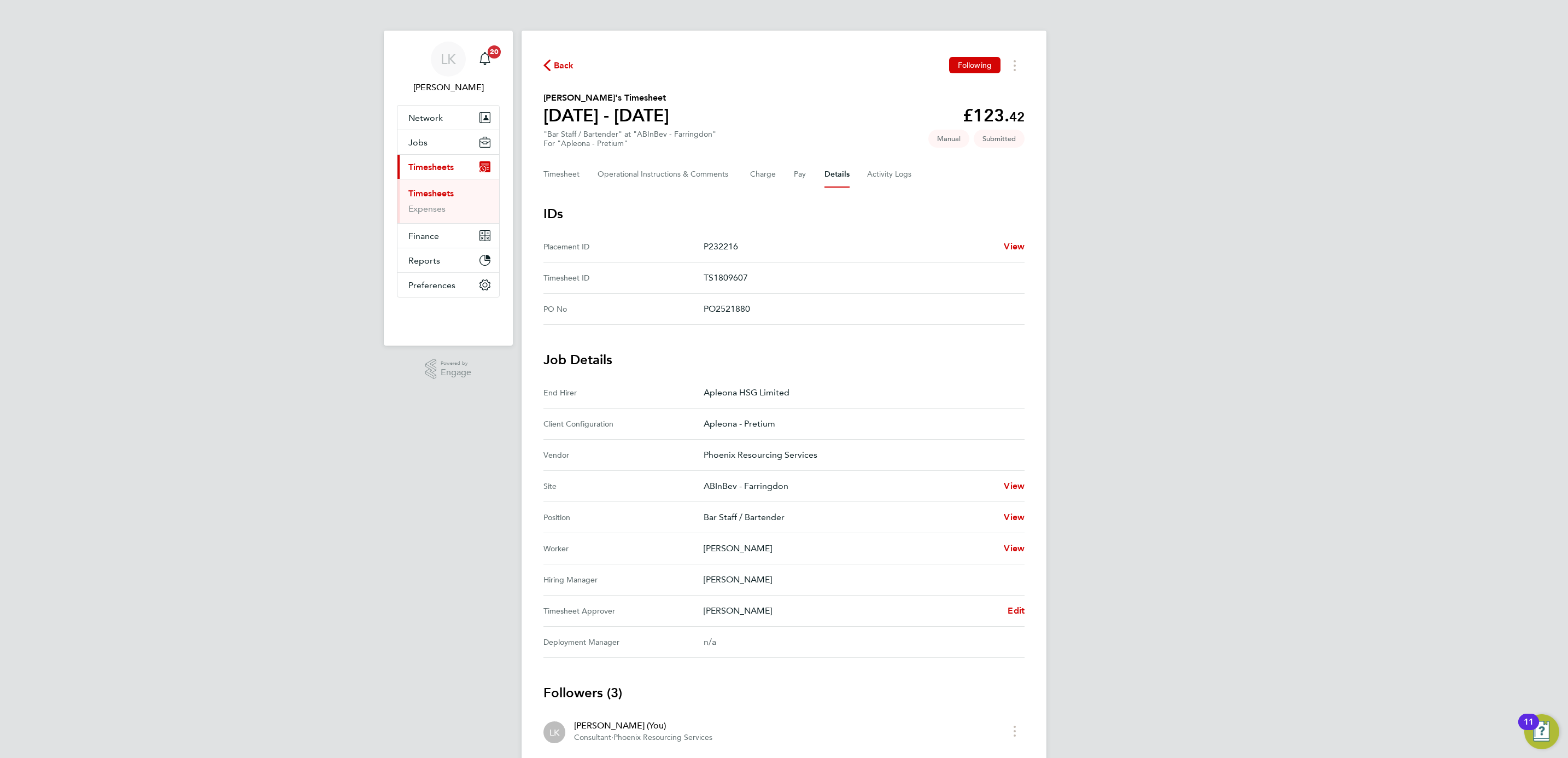
drag, startPoint x: 743, startPoint y: 583, endPoint x: 693, endPoint y: 584, distance: 50.0
click at [693, 584] on Manager "Hiring Manager Sean Treacy" at bounding box center [784, 580] width 481 height 31
copy Manager "[PERSON_NAME]"
click at [676, 167] on Comments-tab "Operational Instructions & Comments" at bounding box center [665, 174] width 136 height 26
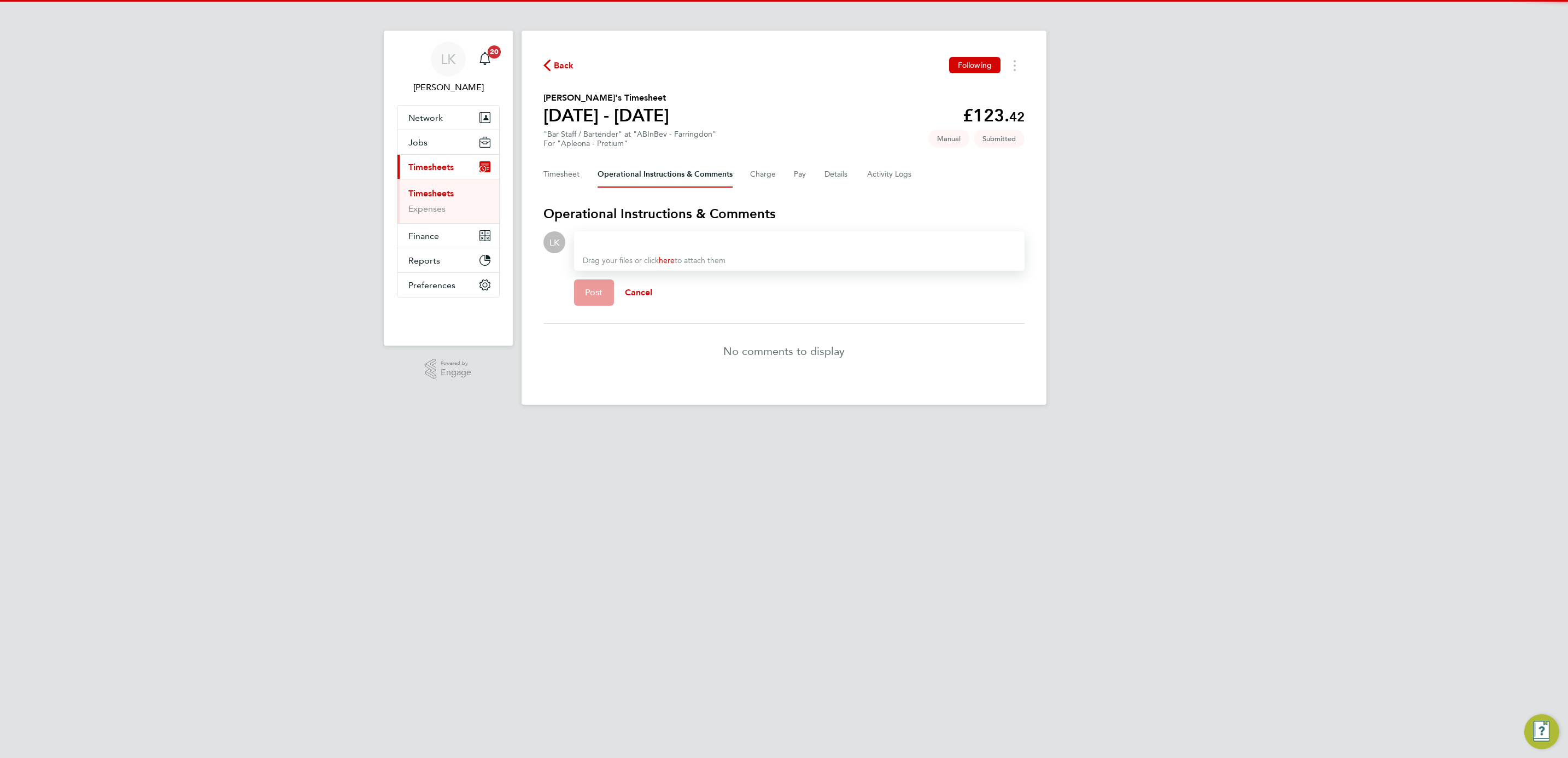
click at [766, 240] on div at bounding box center [799, 242] width 433 height 14
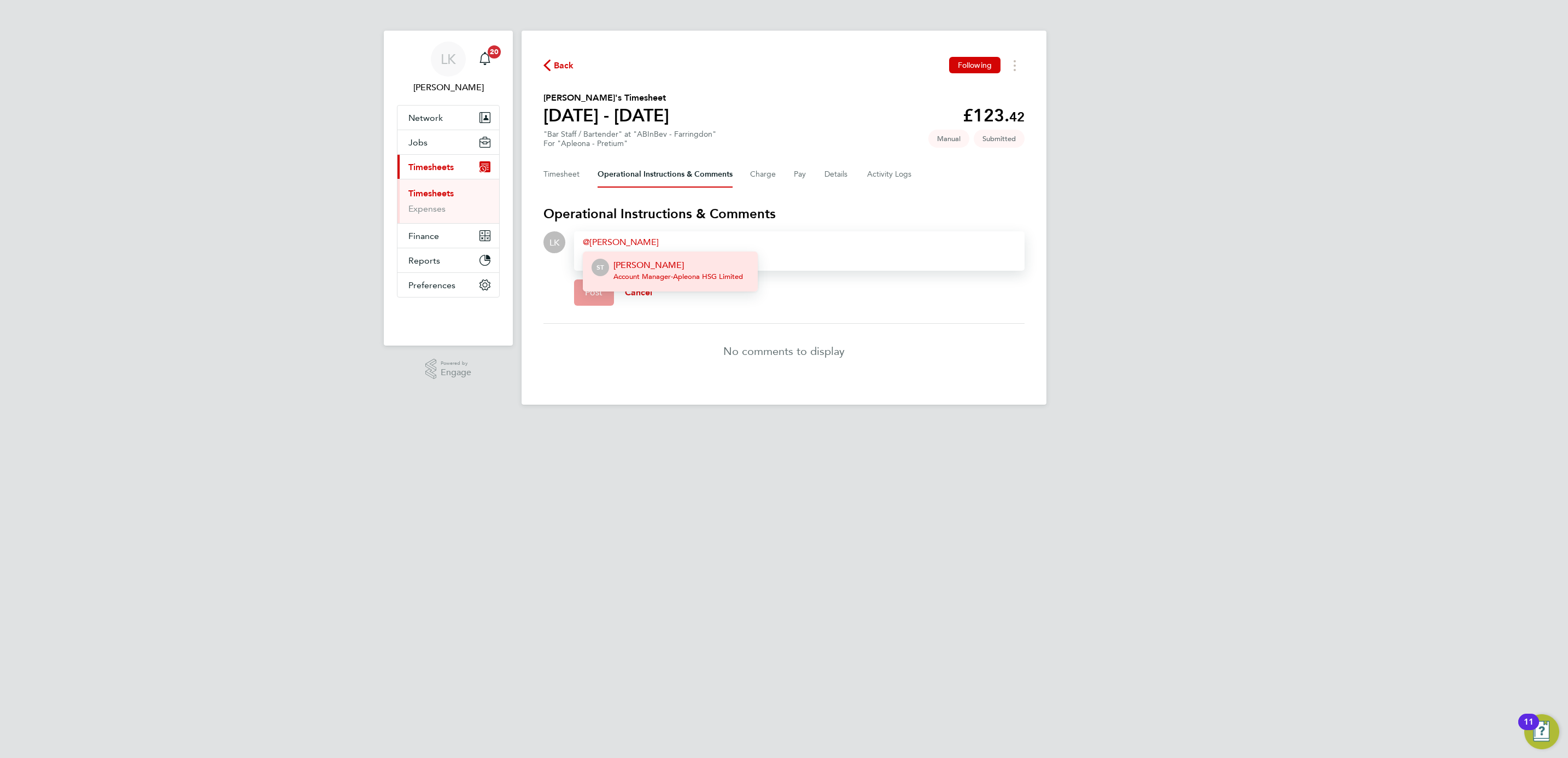
click at [643, 275] on span "Account Manager - Apleona HSG Limited" at bounding box center [678, 276] width 130 height 9
click at [668, 241] on div "Sean Treacy ​ Hello SEan, can you approve this timesheet please" at bounding box center [799, 242] width 433 height 14
click at [591, 295] on span "Post" at bounding box center [593, 292] width 18 height 11
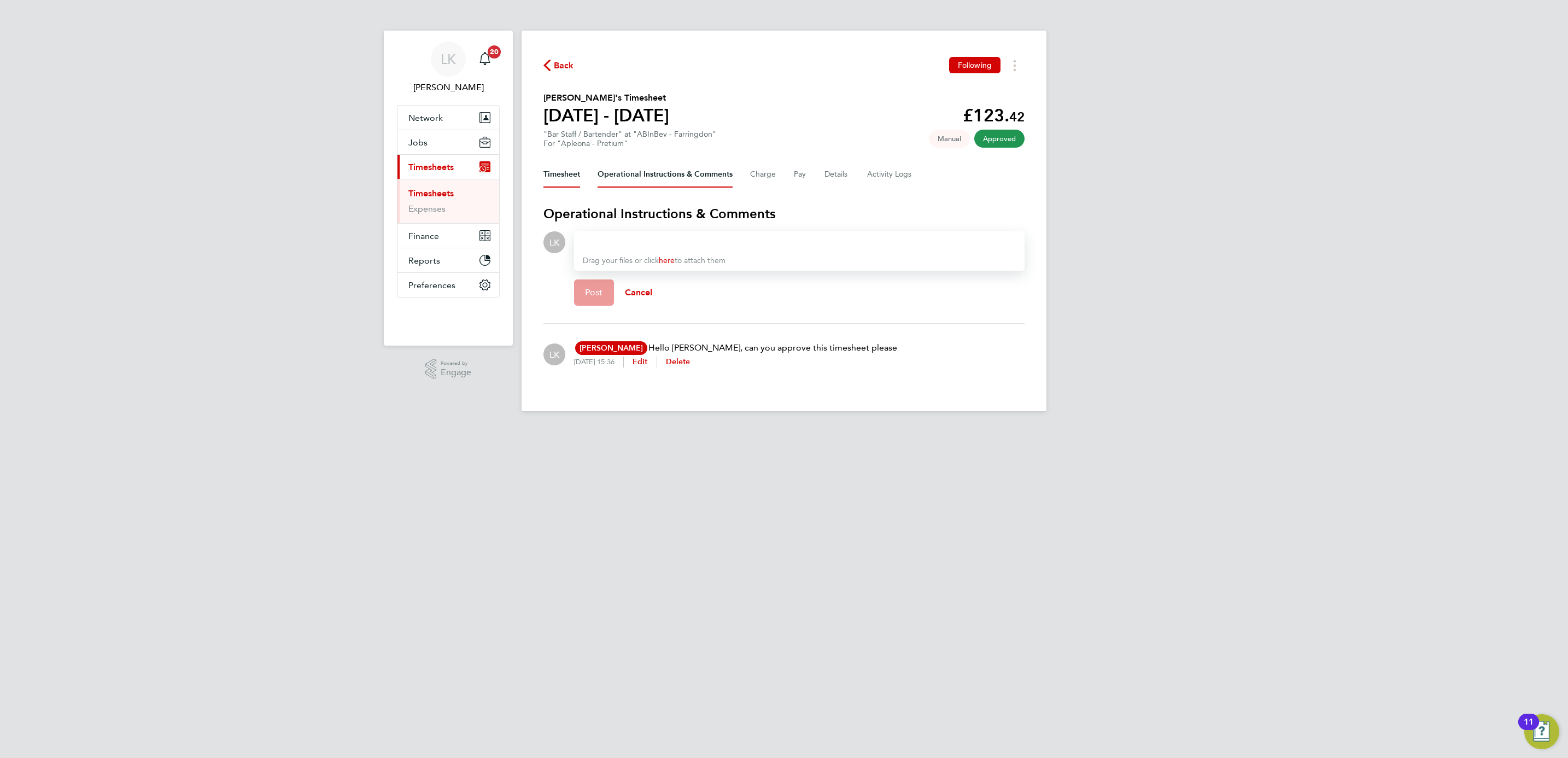
click at [558, 172] on button "Timesheet" at bounding box center [562, 174] width 37 height 26
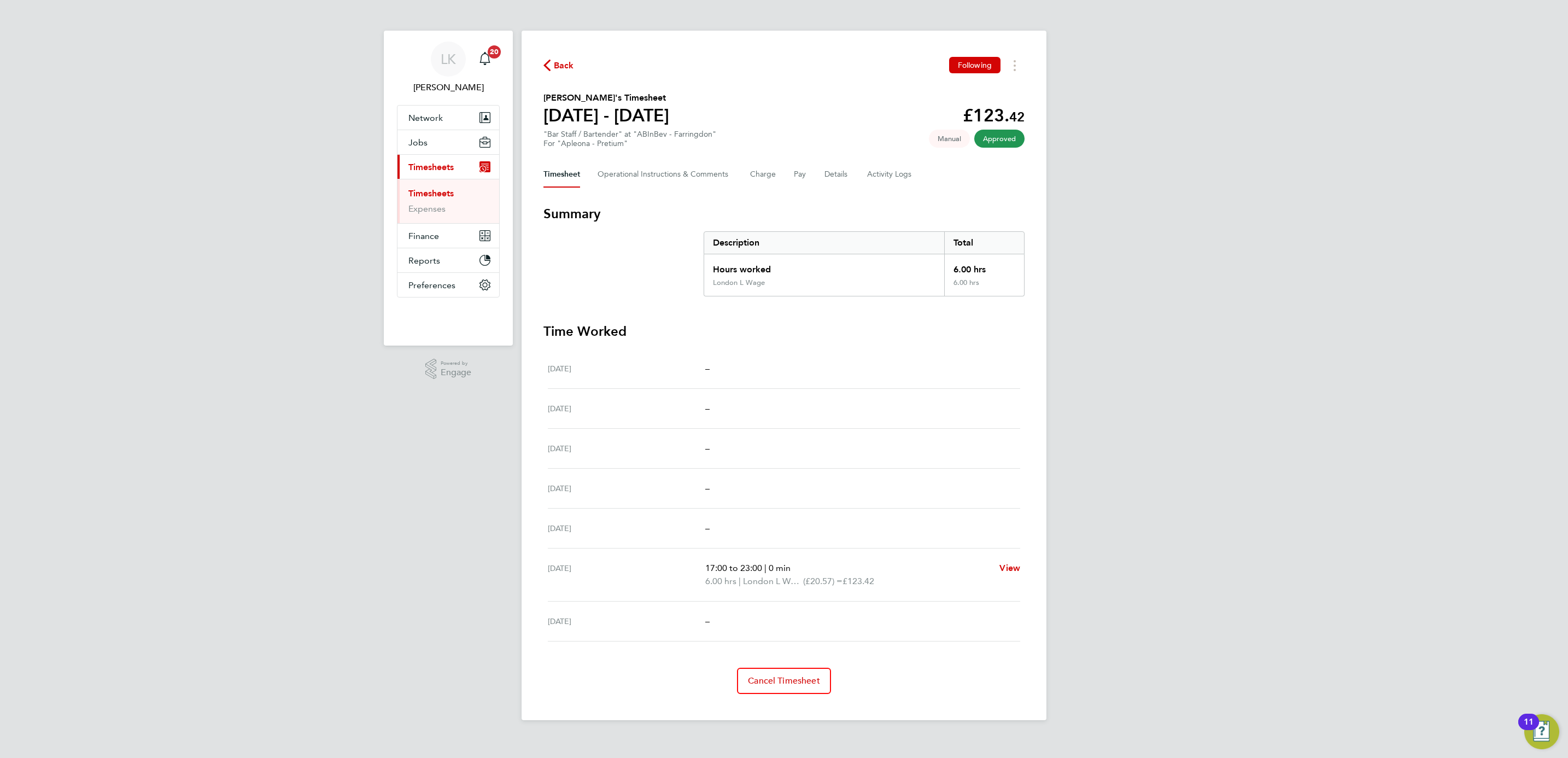
click at [1213, 339] on div "LK Lung [PERSON_NAME] Notifications 20 Applications: Network Team Members Busin…" at bounding box center [784, 369] width 1568 height 738
